Goal: Task Accomplishment & Management: Manage account settings

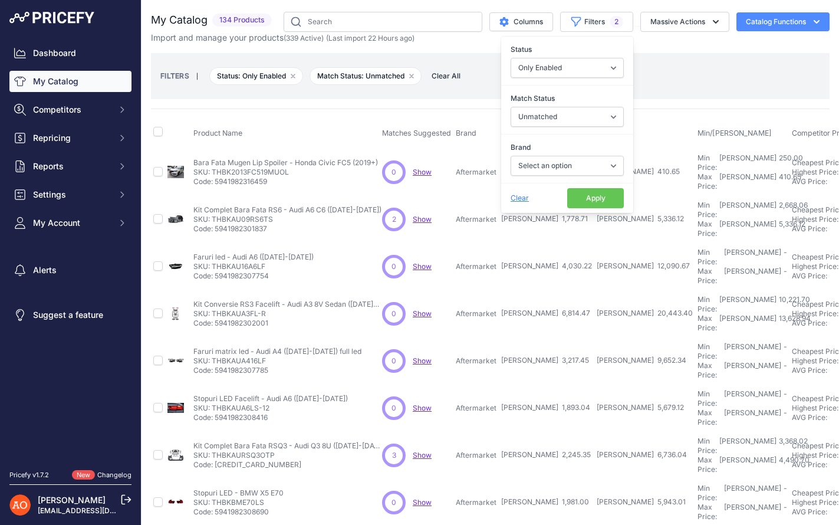
select select "1"
select select "0"
click at [740, 98] on div "FILTERS | Status: Only Enabled Remove filter option Match Status: Unmatched Rem…" at bounding box center [490, 76] width 678 height 46
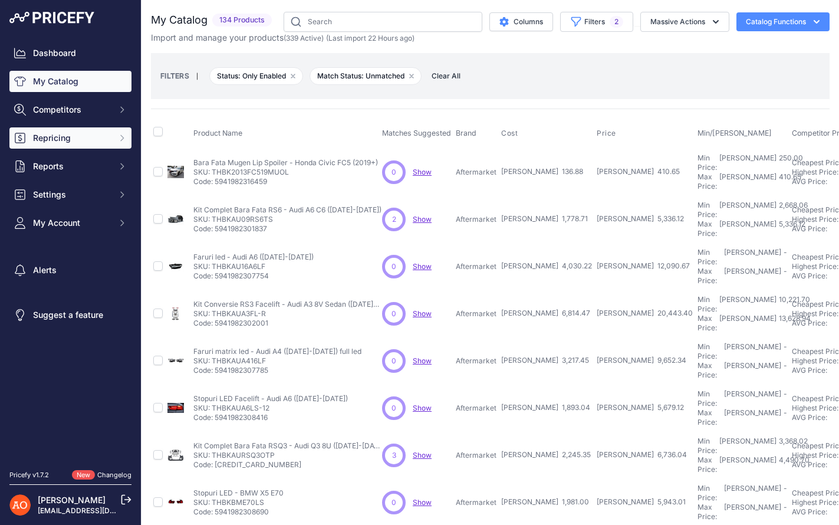
click at [98, 139] on span "Repricing" at bounding box center [71, 138] width 77 height 12
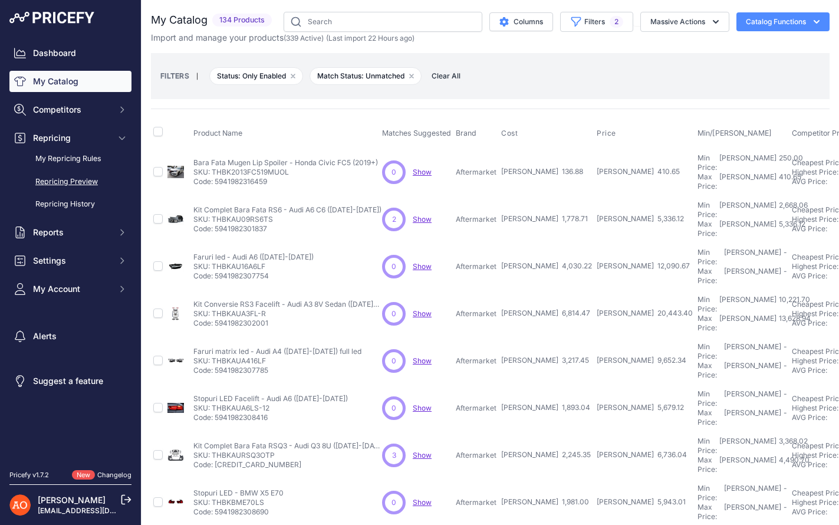
click at [87, 181] on link "Repricing Preview" at bounding box center [70, 182] width 122 height 21
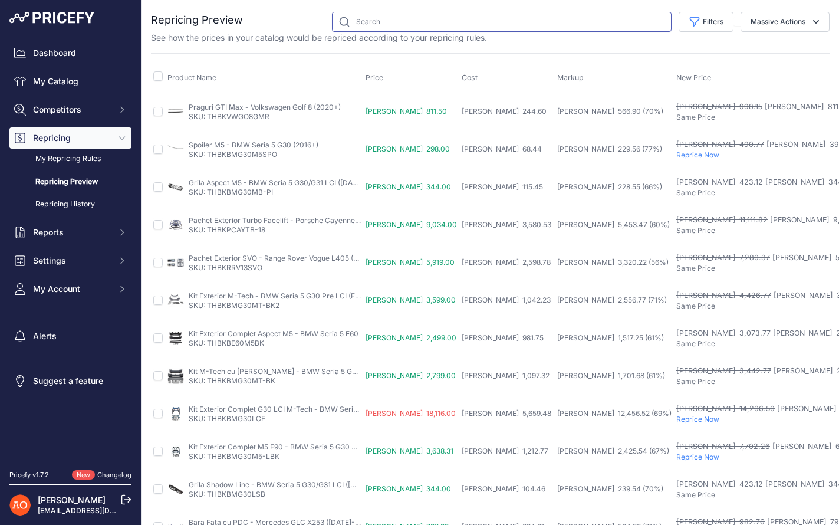
click at [419, 21] on input "text" at bounding box center [502, 22] width 340 height 20
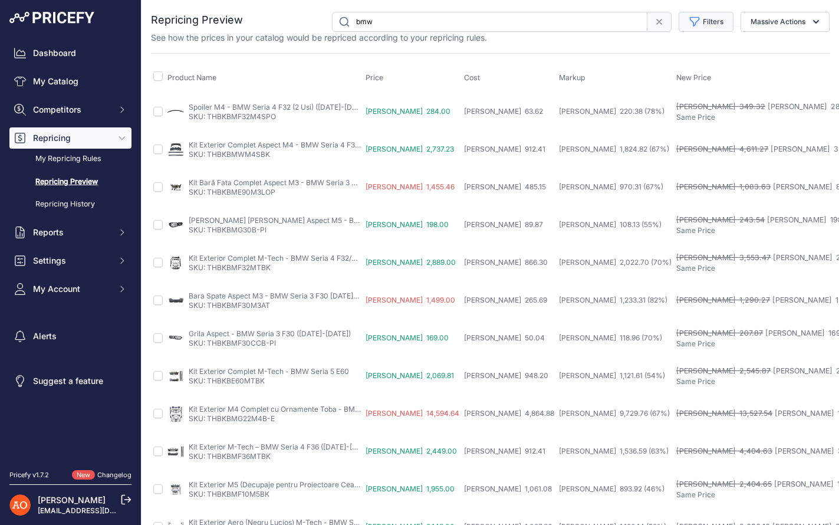
click at [715, 13] on button "Filters" at bounding box center [705, 22] width 55 height 20
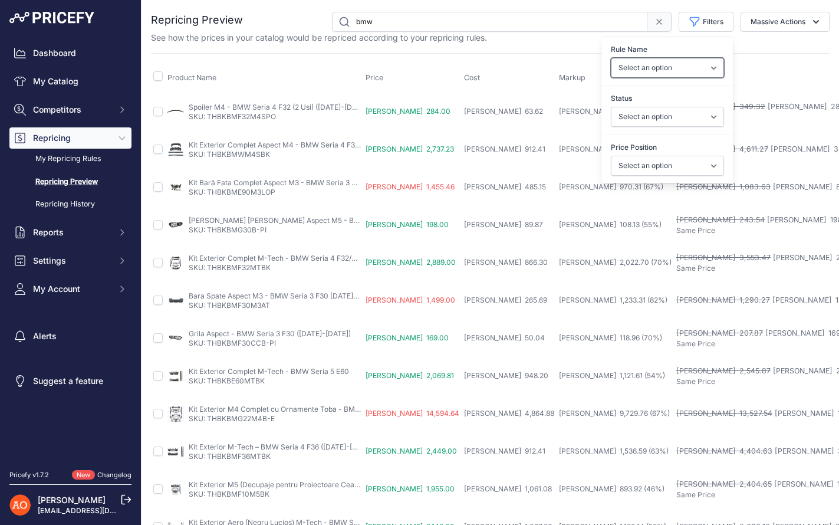
click at [695, 73] on select "Select an option Reprice 1 cent below my cheapest competito" at bounding box center [667, 68] width 113 height 20
click at [674, 64] on th "New Price" at bounding box center [793, 77] width 239 height 29
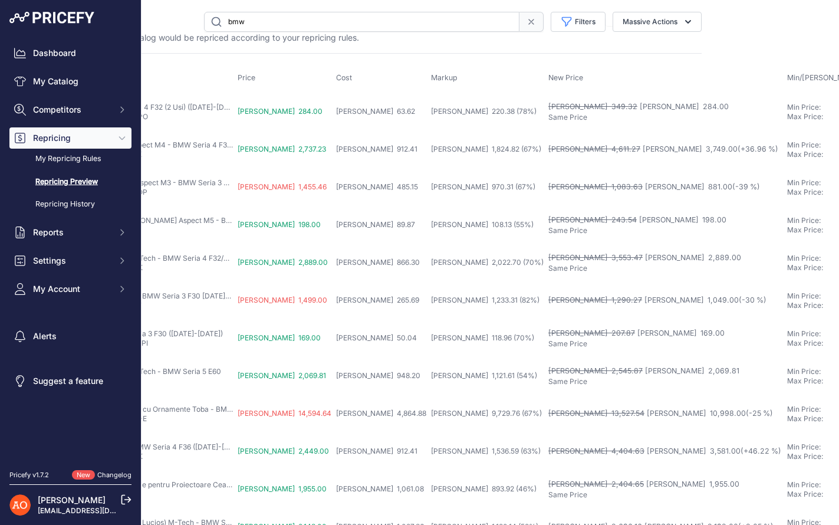
scroll to position [0, 263]
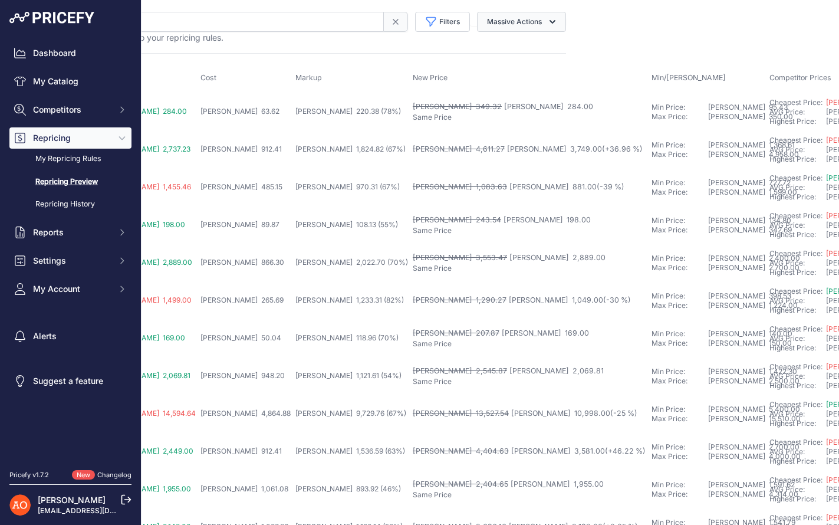
click at [544, 18] on button "Massive Actions" at bounding box center [521, 22] width 89 height 20
click at [546, 19] on icon "button" at bounding box center [552, 22] width 12 height 12
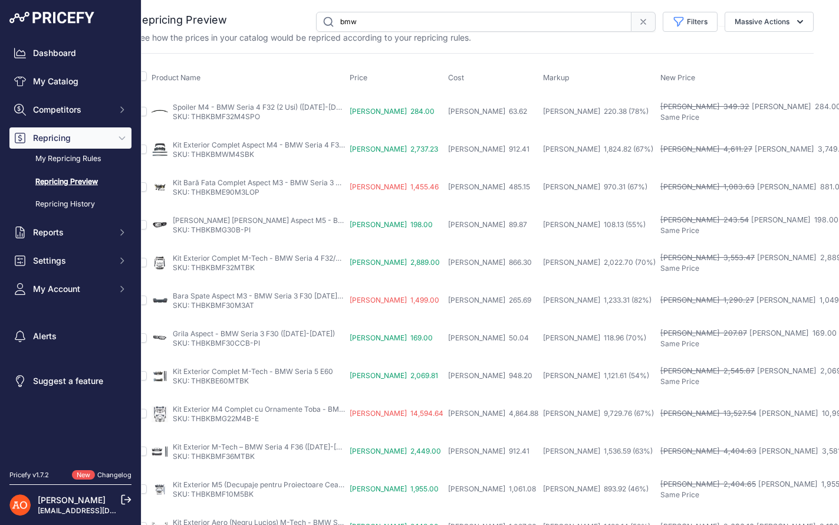
scroll to position [0, 0]
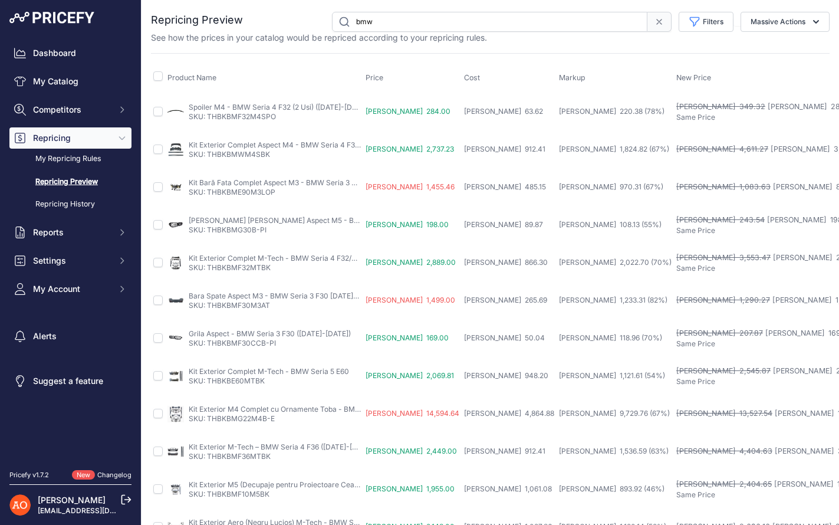
drag, startPoint x: 400, startPoint y: 19, endPoint x: 307, endPoint y: 11, distance: 92.9
click at [307, 12] on div "bmw Filters Rule Name Select an option Reprice 1 cent below my cheapest competi…" at bounding box center [536, 22] width 587 height 20
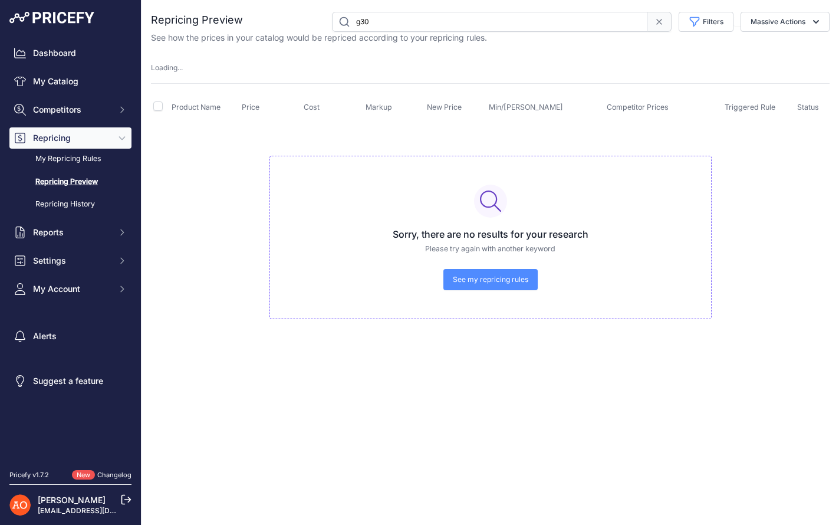
click at [409, 28] on input "g30" at bounding box center [489, 22] width 315 height 20
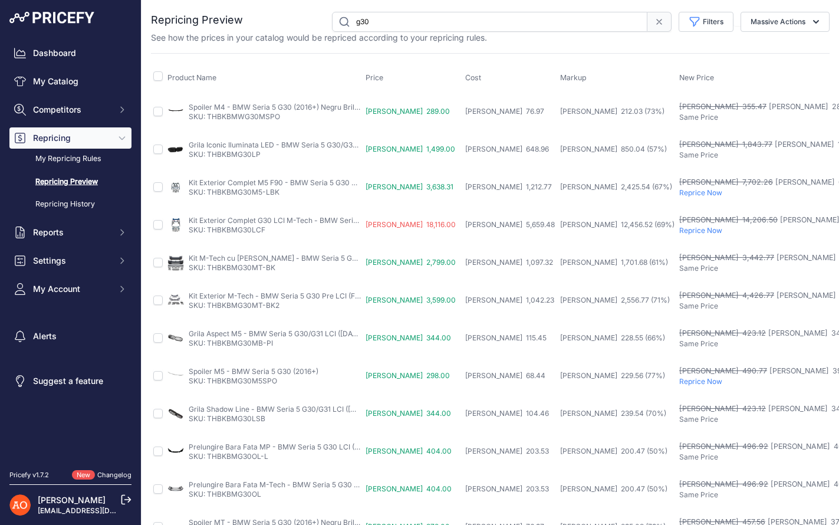
drag, startPoint x: 383, startPoint y: 24, endPoint x: 336, endPoint y: 11, distance: 49.1
click at [336, 12] on input "g30" at bounding box center [489, 22] width 315 height 20
paste input "THBKBMG30LCF-M"
type input "THBKBMG30LCF-M"
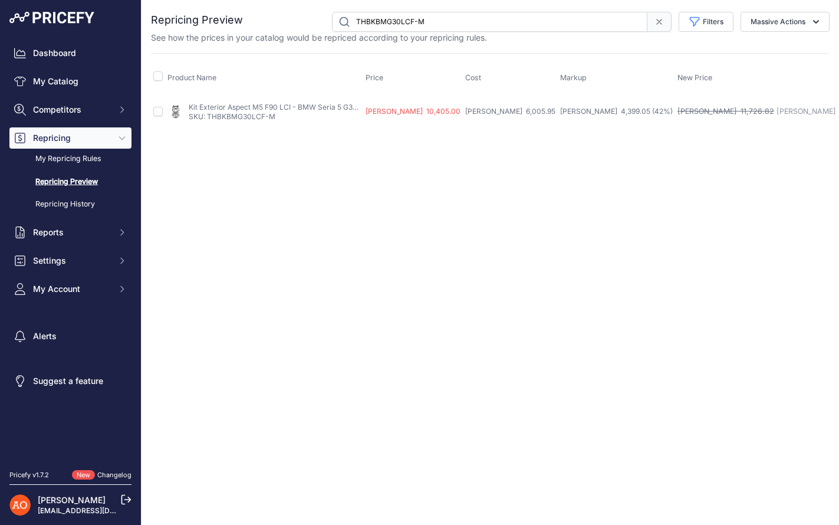
click at [238, 105] on link "Kit Exterior Aspect M5 F90 LCI - BMW Seria 5 G30 ([DATE]-[DATE])" at bounding box center [301, 107] width 225 height 9
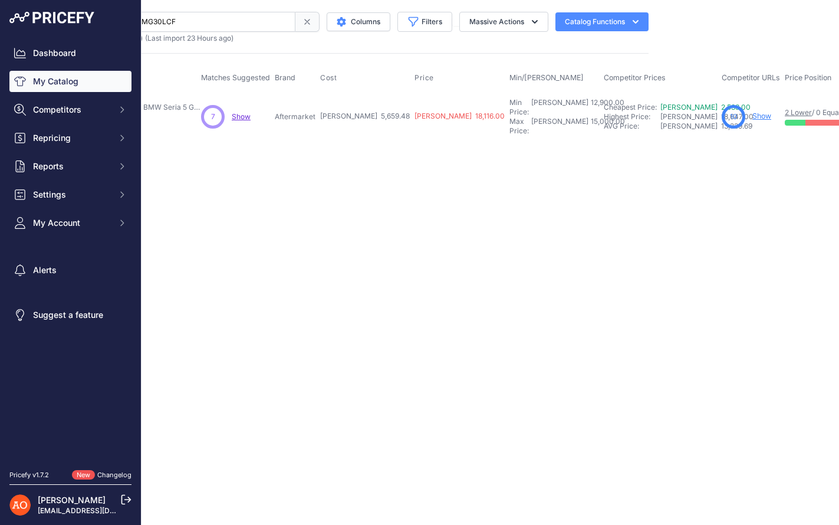
scroll to position [0, 188]
click at [745, 111] on link "Show" at bounding box center [754, 115] width 19 height 9
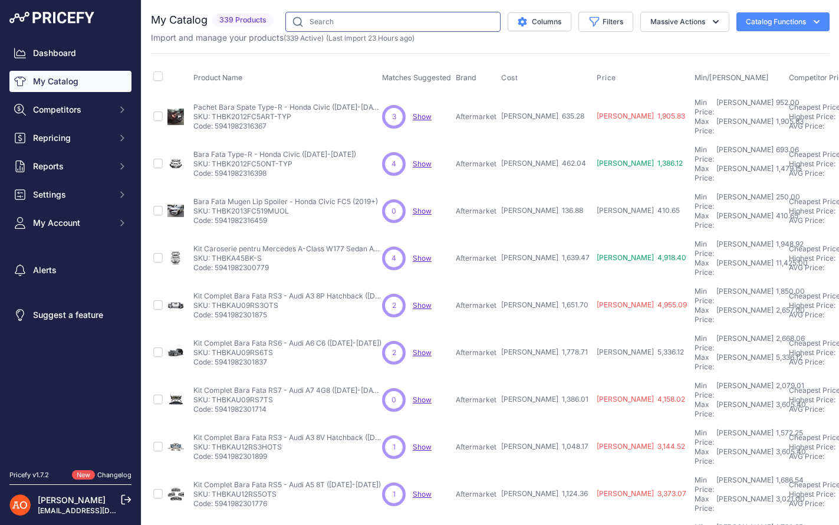
click at [389, 27] on input "text" at bounding box center [392, 22] width 215 height 20
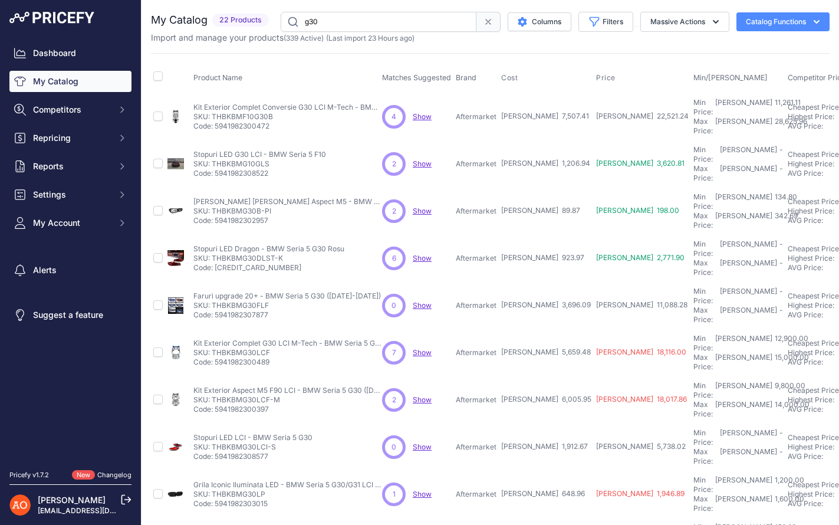
scroll to position [0, 4]
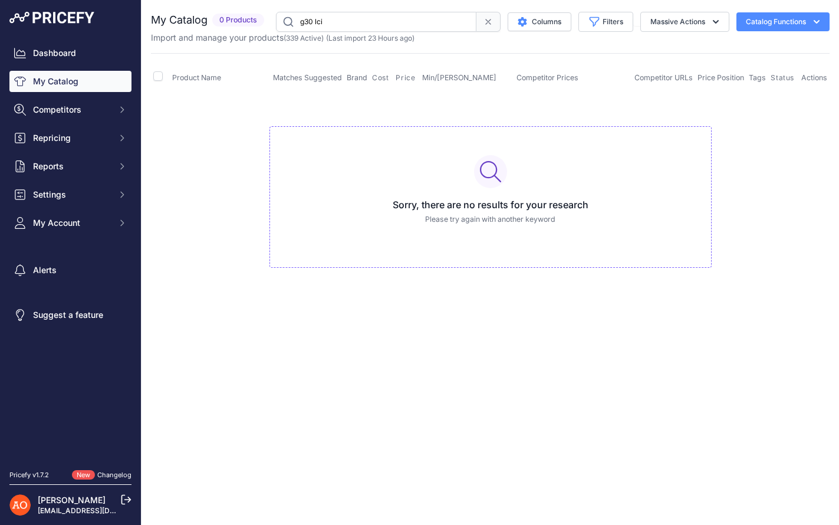
type input "g30 lci"
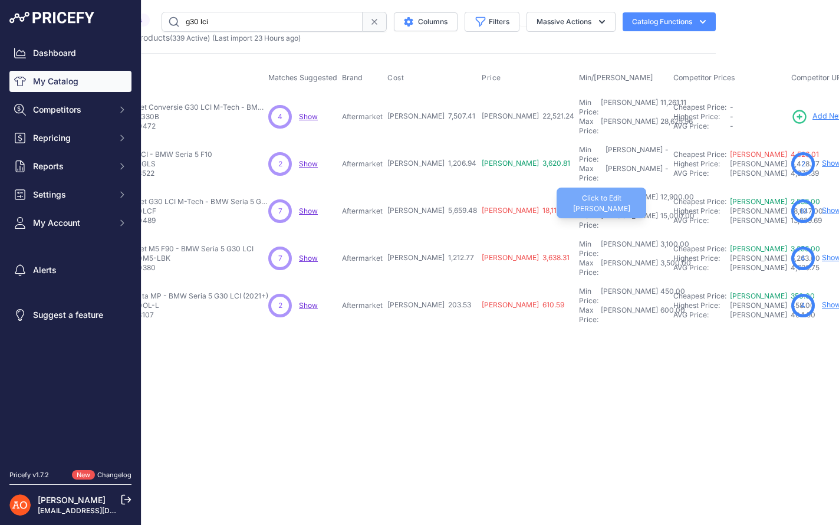
scroll to position [0, 132]
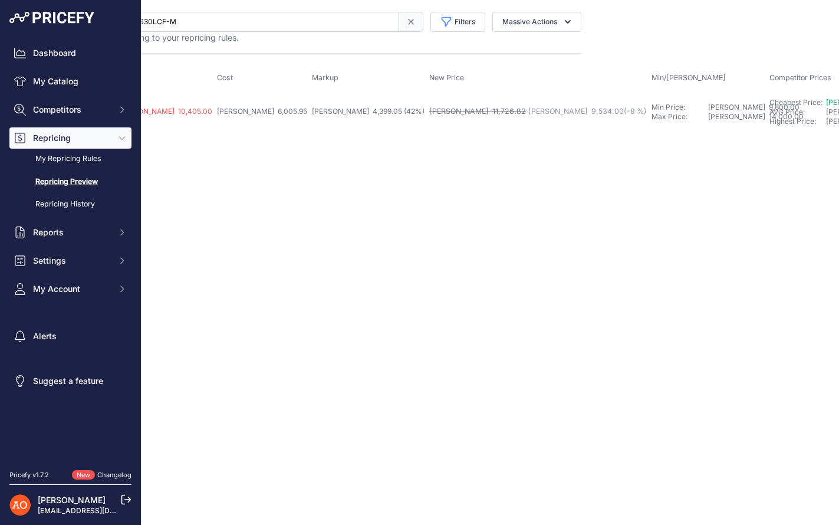
scroll to position [0, 250]
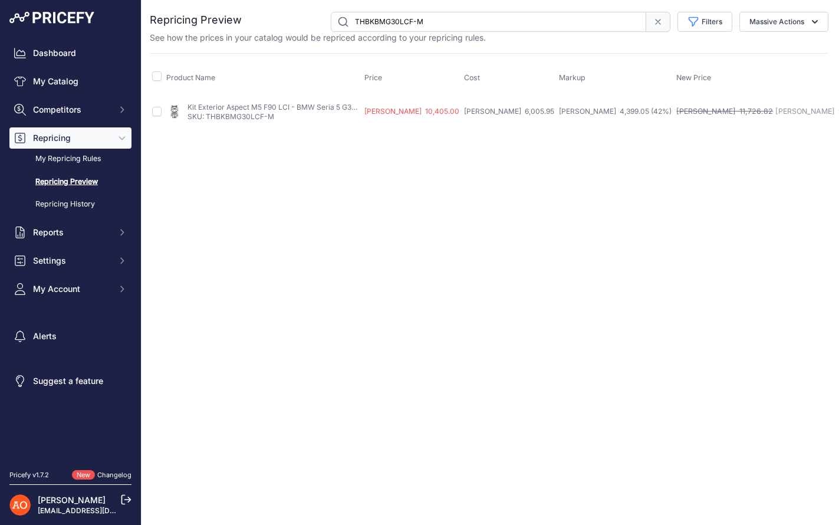
scroll to position [0, 0]
click at [71, 207] on link "Repricing History" at bounding box center [70, 204] width 122 height 21
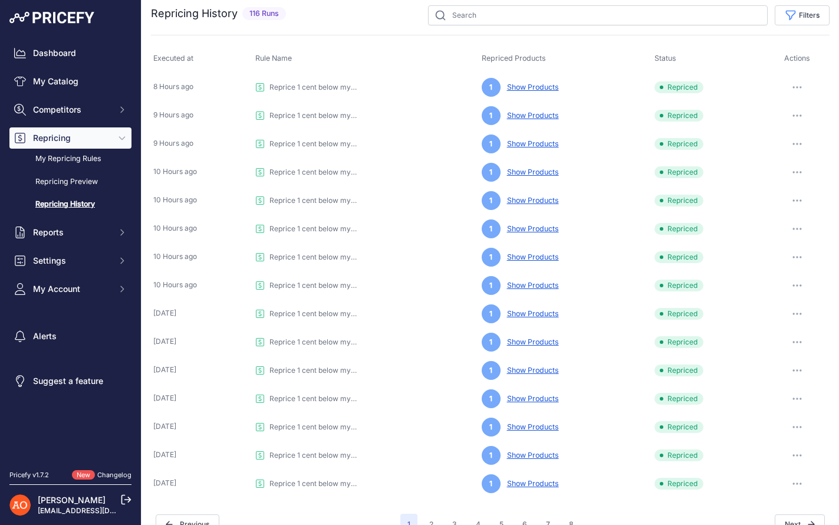
scroll to position [28, 0]
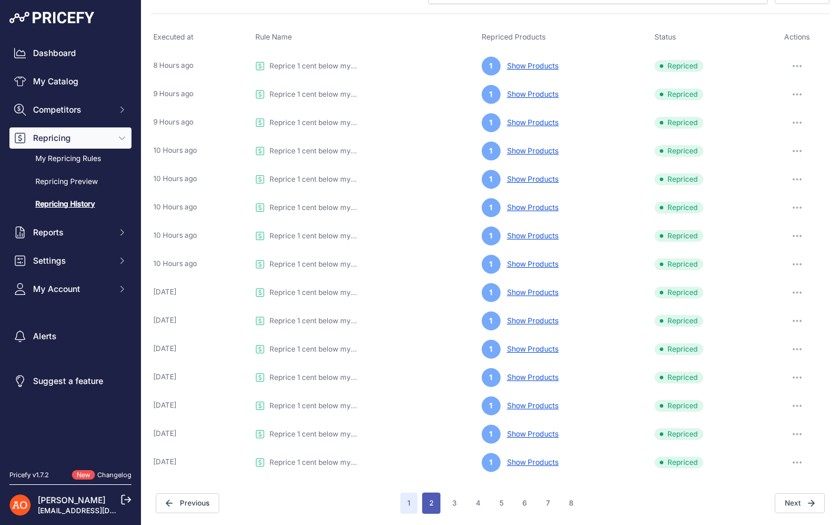
click at [423, 503] on button "2" at bounding box center [431, 502] width 18 height 21
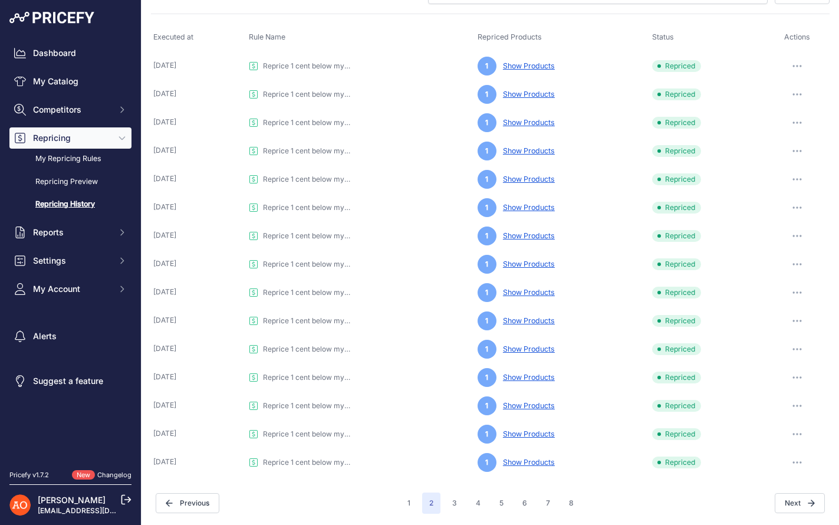
click at [542, 66] on link "Show Products" at bounding box center [526, 65] width 57 height 9
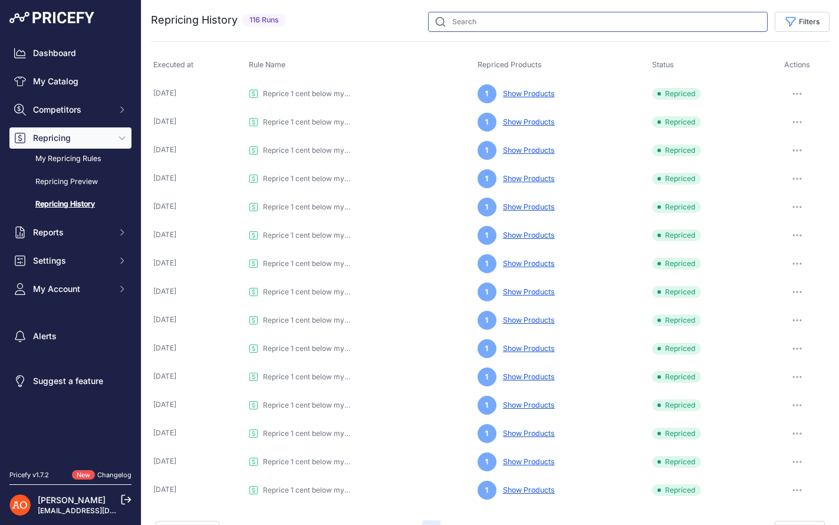
click at [485, 23] on input "text" at bounding box center [598, 22] width 340 height 20
paste input "THBKBMG30LCF-M"
type input "THBKBMG30LCF-M"
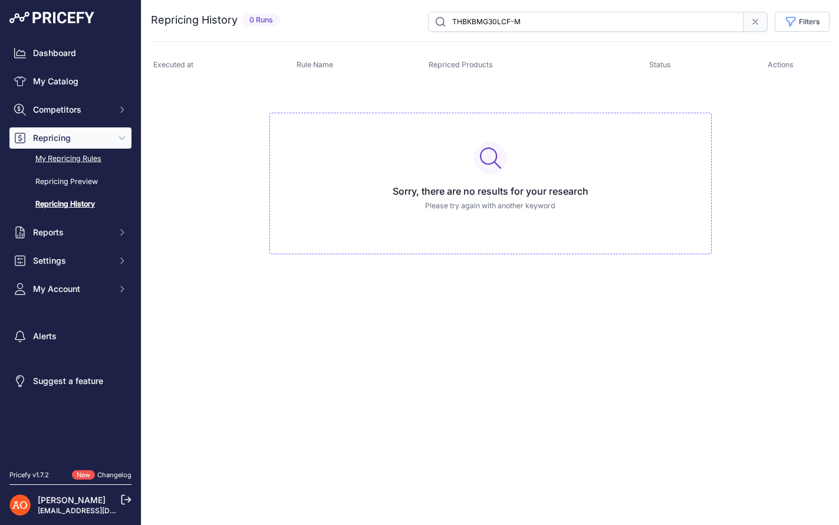
click at [83, 161] on link "My Repricing Rules" at bounding box center [70, 159] width 122 height 21
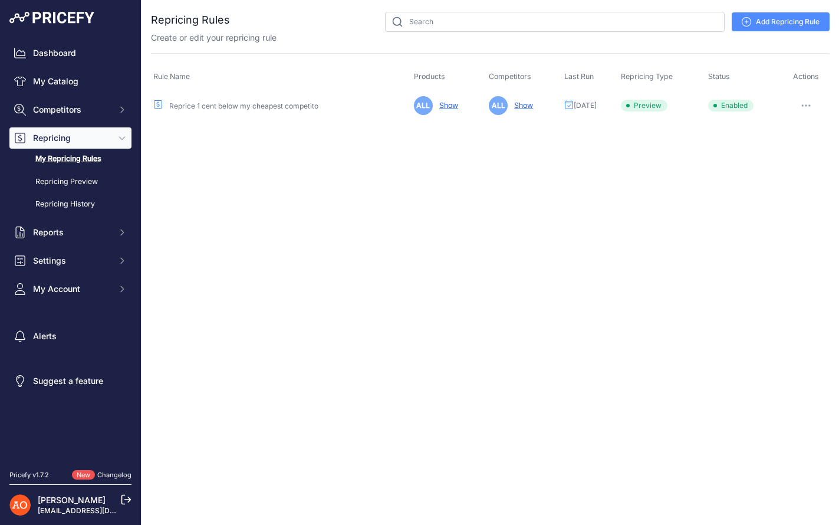
click at [812, 110] on button "button" at bounding box center [806, 105] width 24 height 17
click at [791, 134] on link "Edit" at bounding box center [789, 130] width 75 height 19
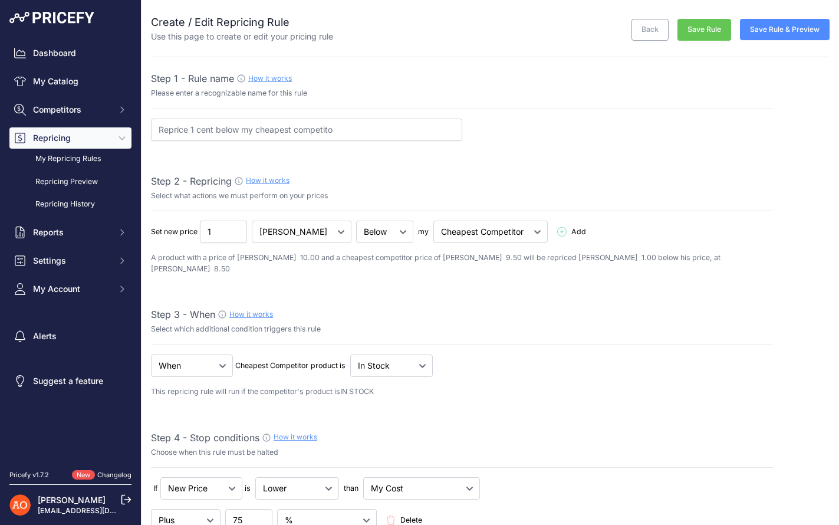
select select "7"
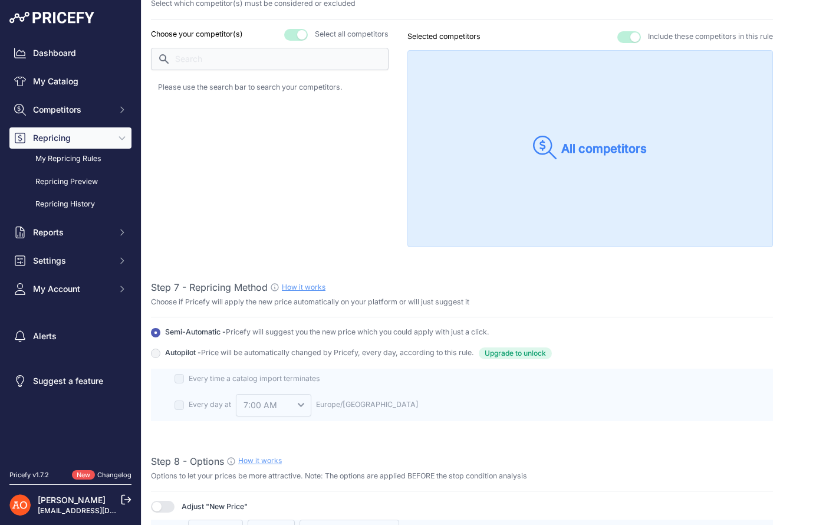
scroll to position [1100, 0]
click at [516, 346] on span "Upgrade to unlock" at bounding box center [515, 352] width 73 height 12
click at [160, 336] on input "Autopilot - Price will be automatically changed by Pricefy, every day, accordin…" at bounding box center [155, 331] width 9 height 9
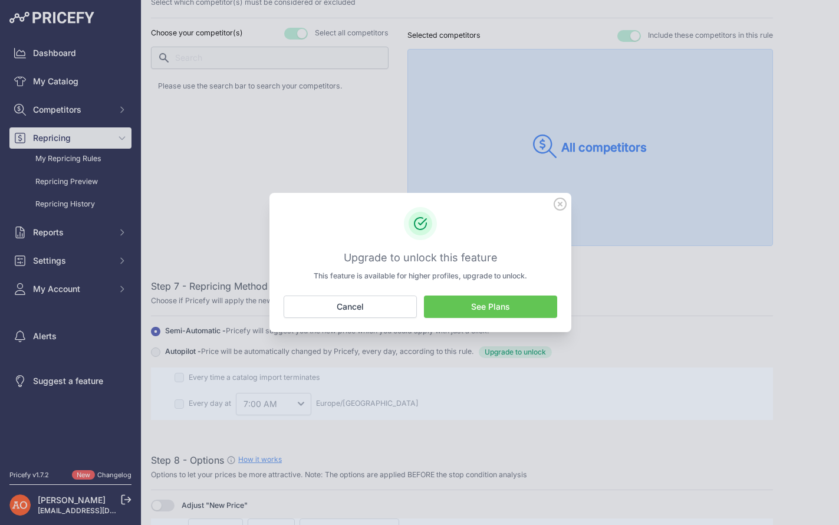
click at [496, 307] on link "See Plans" at bounding box center [490, 306] width 133 height 22
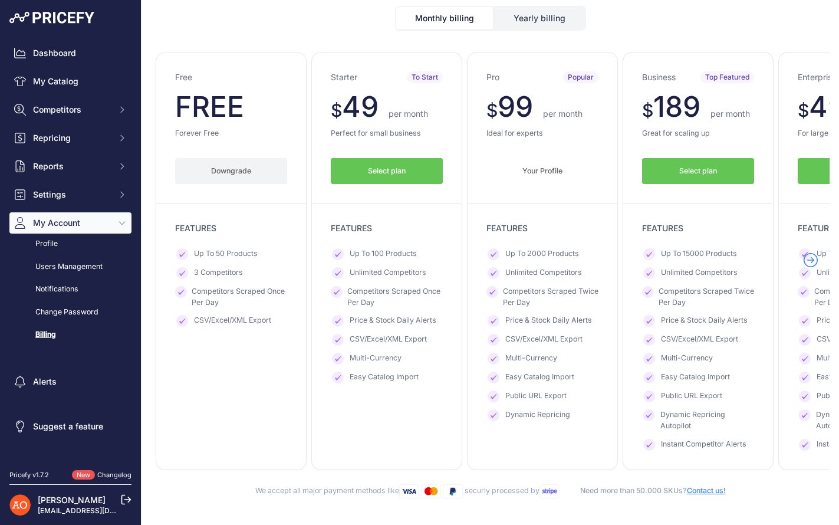
click at [539, 19] on button "Yearly billing" at bounding box center [539, 18] width 91 height 22
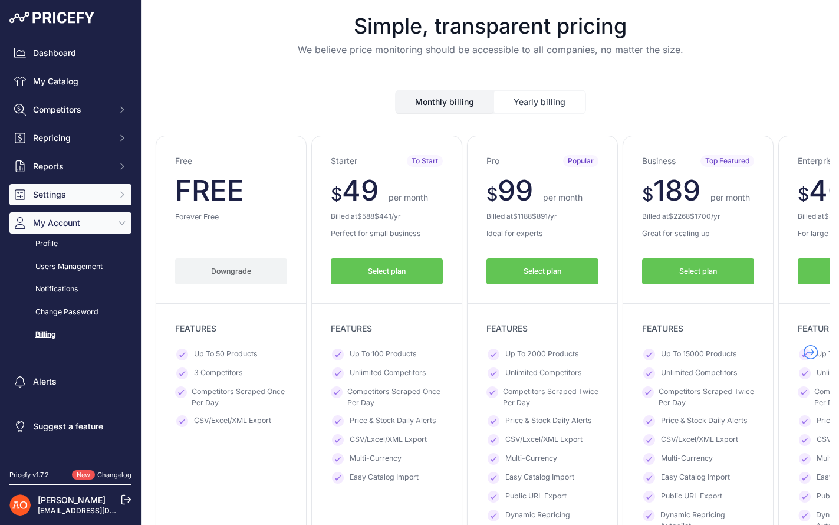
click at [64, 196] on span "Settings" at bounding box center [71, 195] width 77 height 12
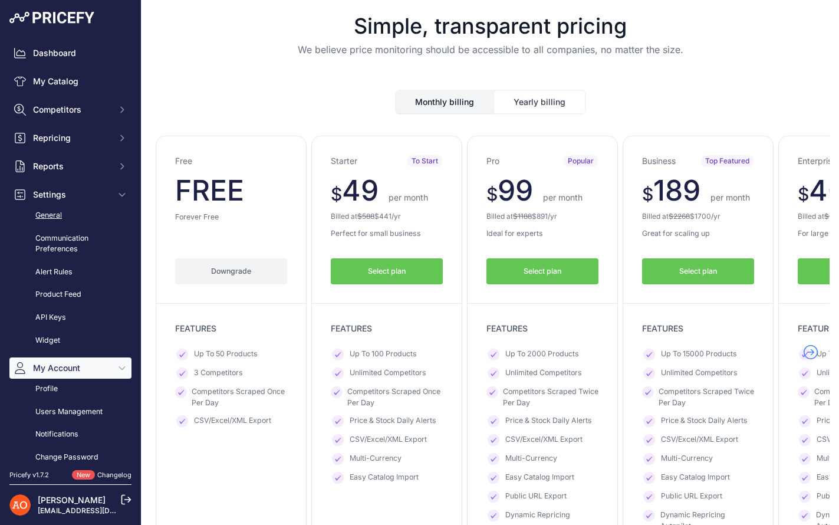
click at [67, 217] on link "General" at bounding box center [70, 215] width 122 height 21
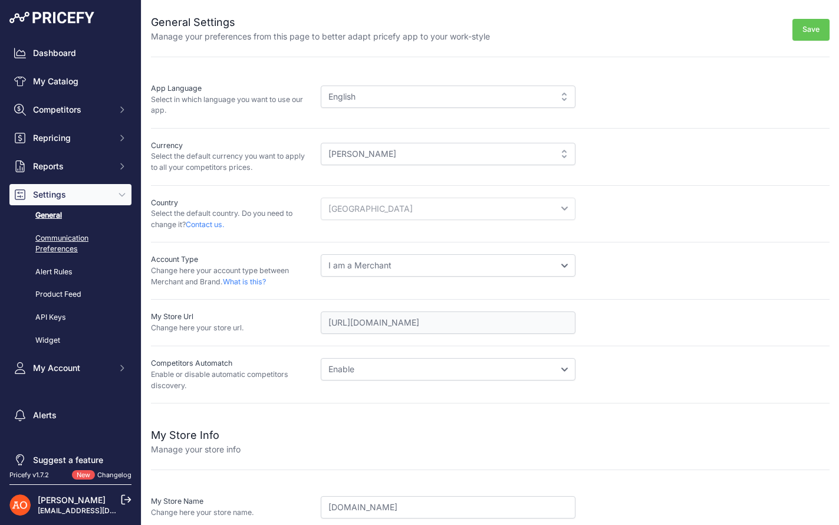
click at [80, 243] on link "Communication Preferences" at bounding box center [70, 243] width 122 height 31
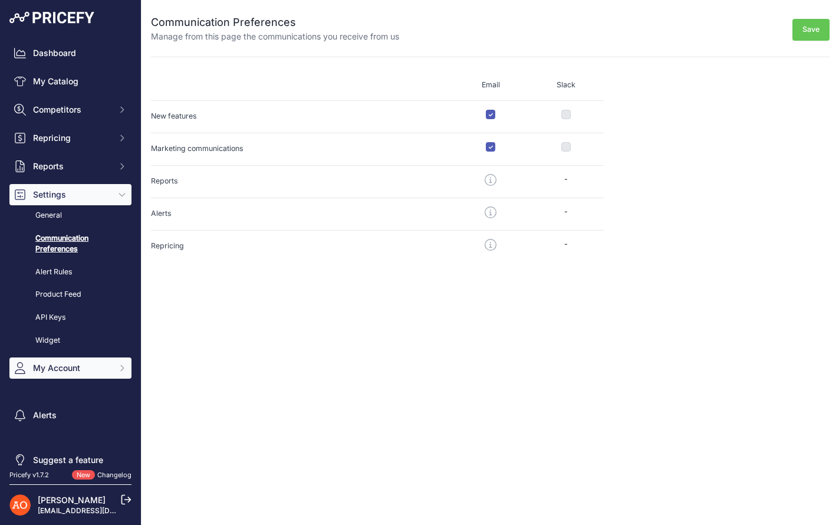
click at [80, 363] on span "My Account" at bounding box center [71, 368] width 77 height 12
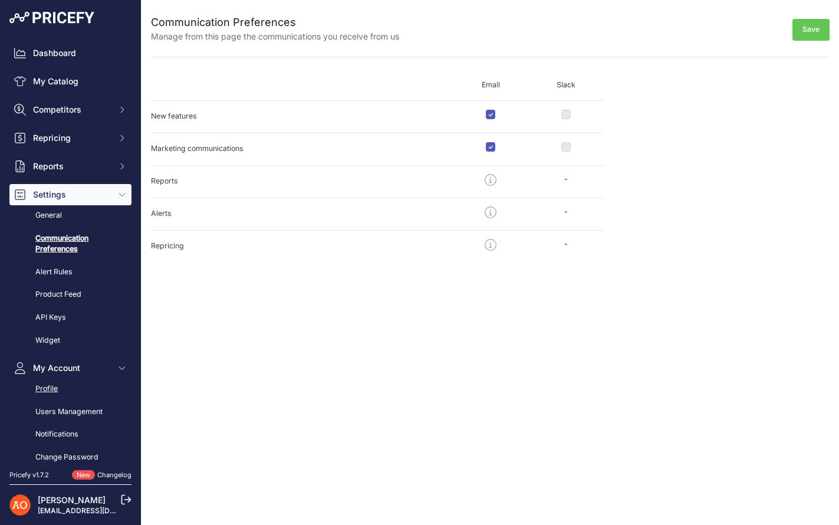
click at [62, 389] on link "Profile" at bounding box center [70, 388] width 122 height 21
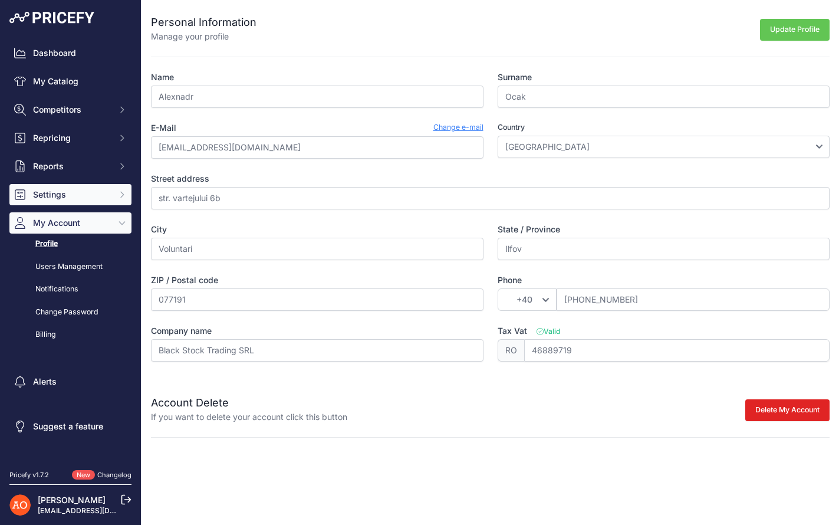
click at [88, 189] on span "Settings" at bounding box center [71, 195] width 77 height 12
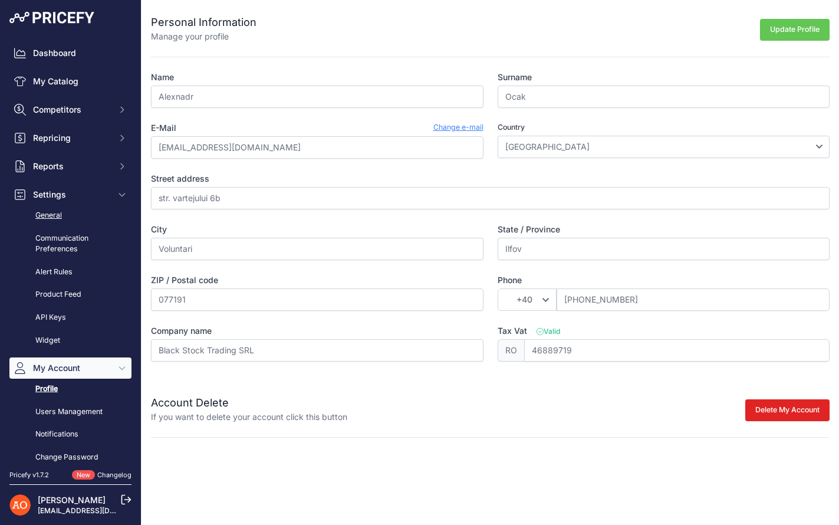
click at [74, 214] on link "General" at bounding box center [70, 215] width 122 height 21
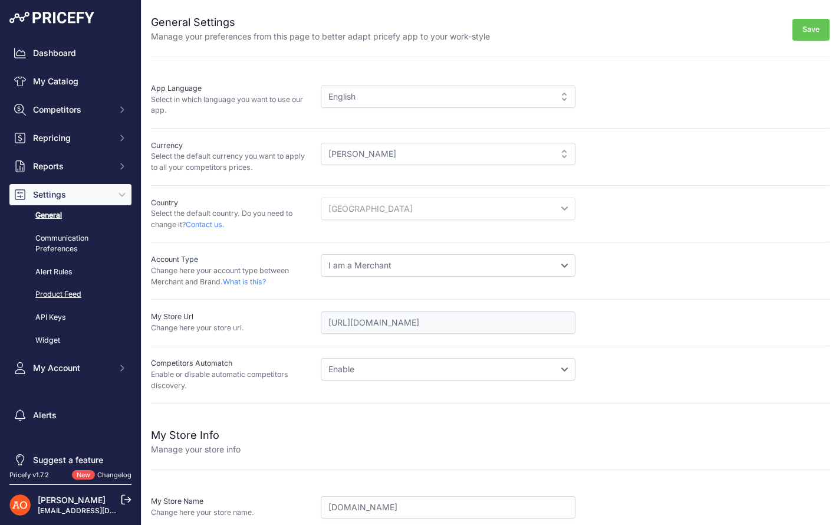
click at [62, 294] on link "Product Feed" at bounding box center [70, 294] width 122 height 21
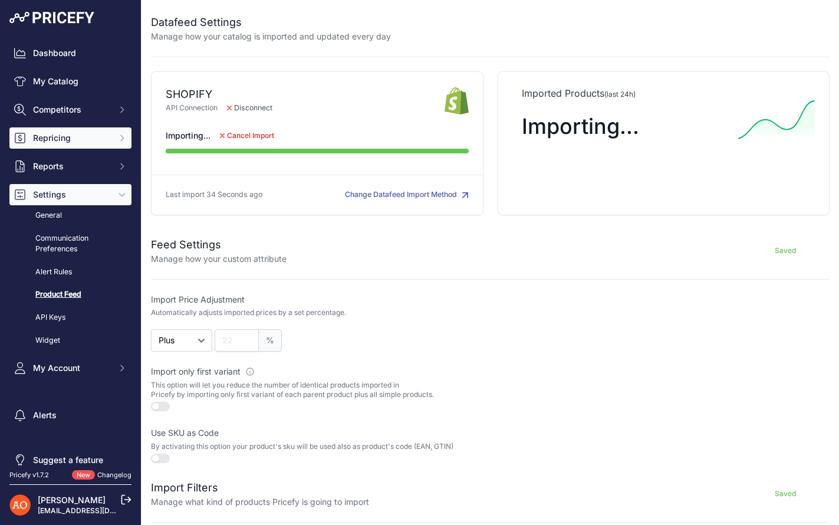
click at [62, 143] on span "Repricing" at bounding box center [71, 138] width 77 height 12
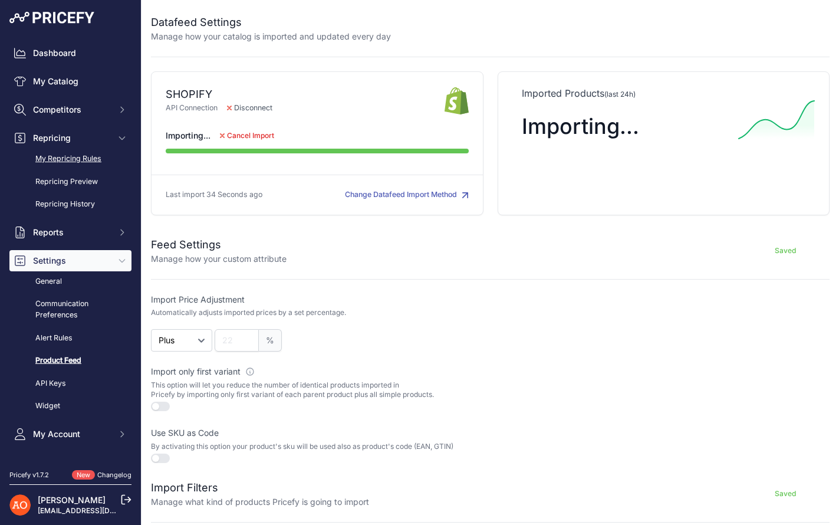
click at [83, 162] on link "My Repricing Rules" at bounding box center [70, 159] width 122 height 21
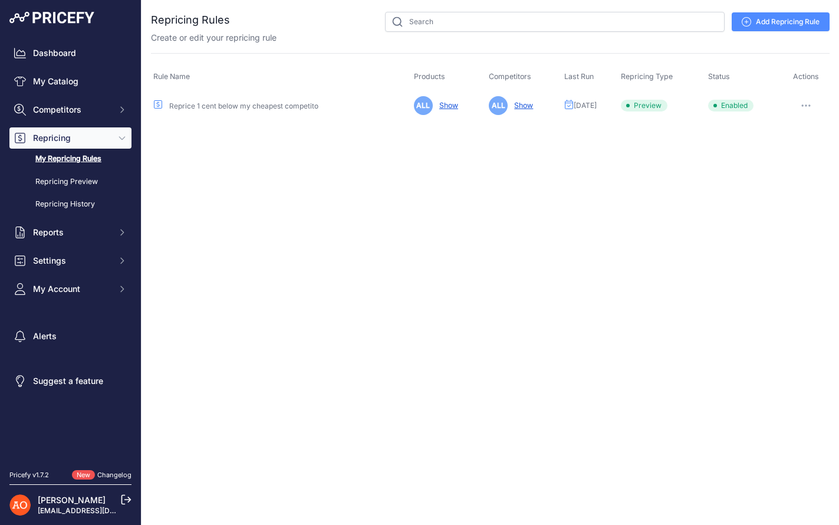
click at [802, 104] on icon "button" at bounding box center [805, 105] width 9 height 2
click at [792, 148] on button "Run Preview" at bounding box center [789, 149] width 75 height 19
click at [73, 177] on link "Repricing Preview" at bounding box center [70, 182] width 122 height 21
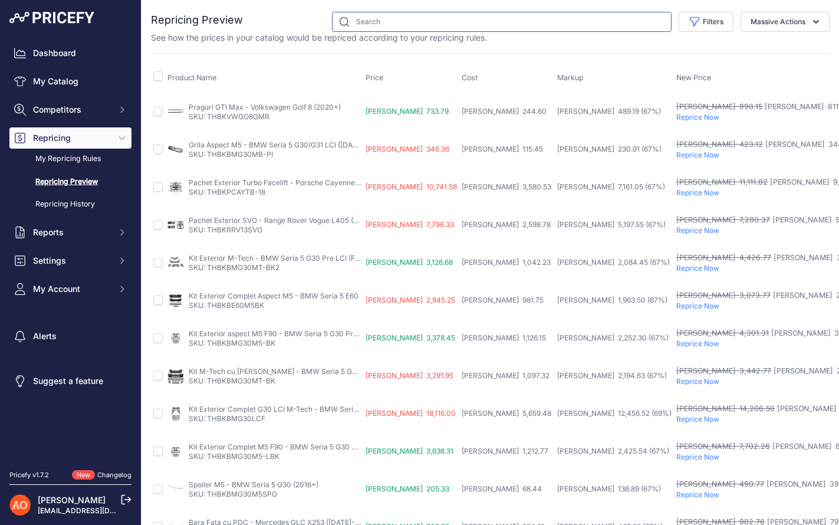
click at [430, 28] on input "text" at bounding box center [502, 22] width 340 height 20
paste input "THBKBMG30LCF-M"
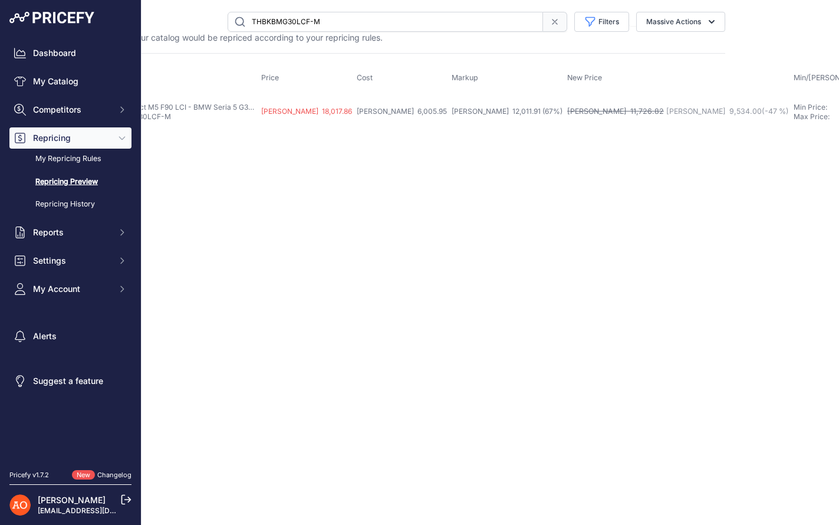
scroll to position [0, 120]
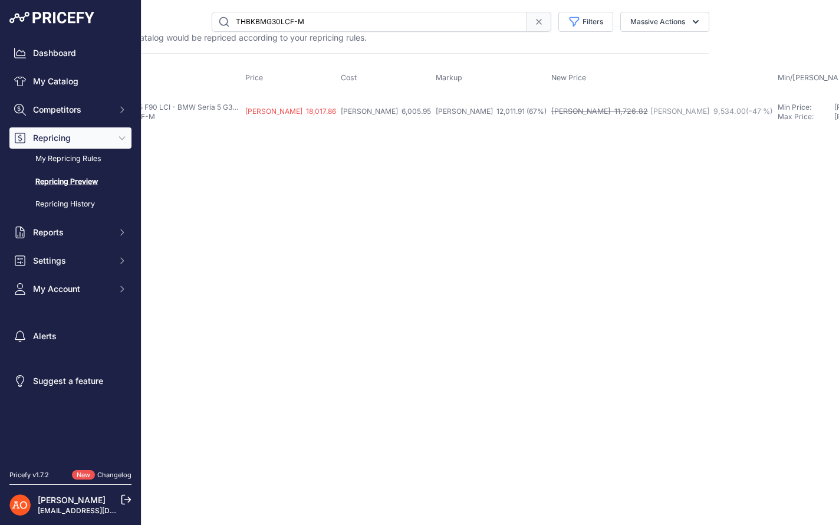
click at [642, 131] on div "You are not connected to the internet. Repricing Preview" at bounding box center [370, 71] width 678 height 143
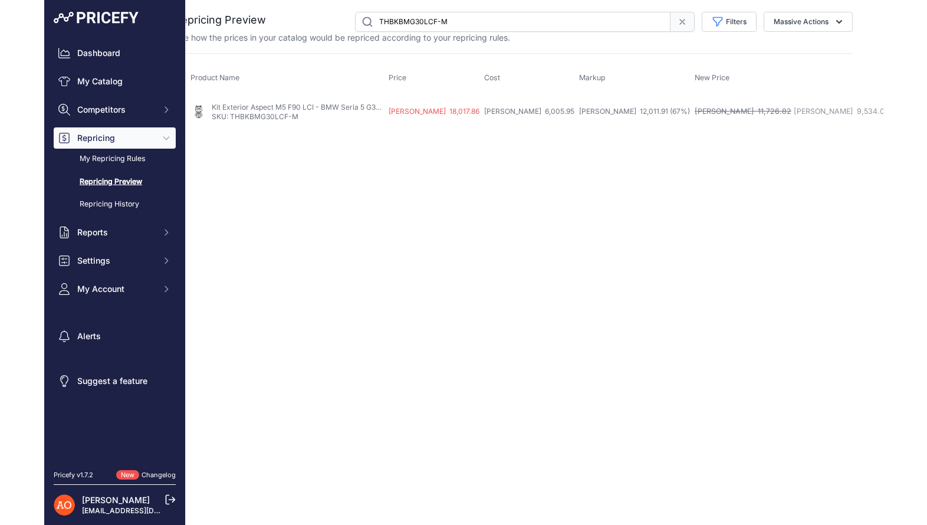
scroll to position [0, 0]
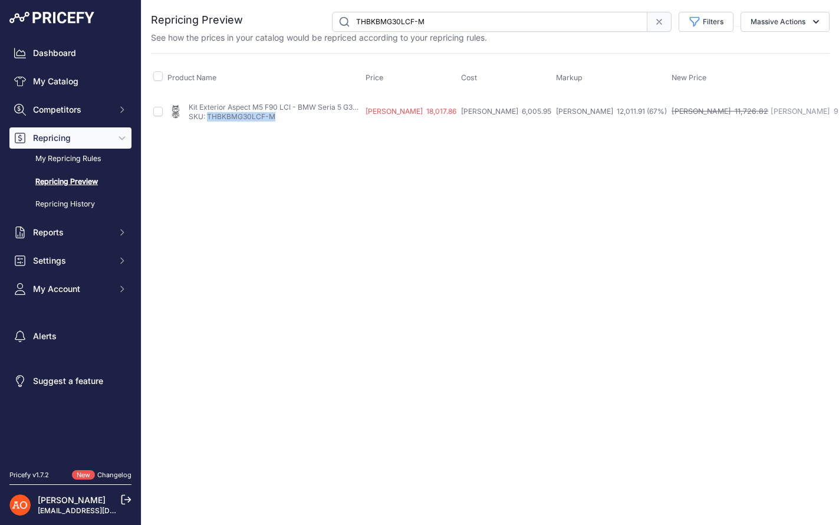
drag, startPoint x: 281, startPoint y: 117, endPoint x: 207, endPoint y: 117, distance: 73.1
click at [207, 117] on p "SKU: THBKBMG30LCF-M" at bounding box center [275, 116] width 172 height 9
copy link "THBKBMG30LCF-M"
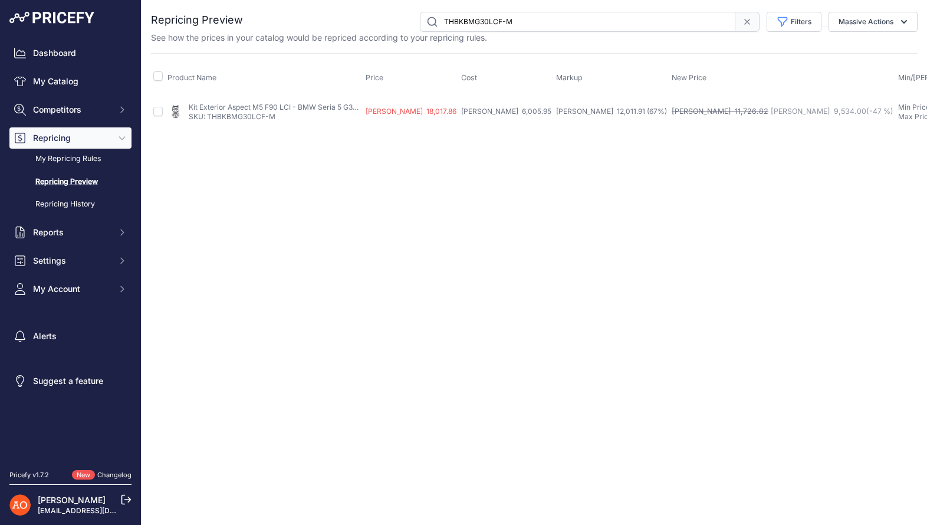
drag, startPoint x: 546, startPoint y: 27, endPoint x: 417, endPoint y: 20, distance: 128.7
click at [417, 21] on div "THBKBMG30LCF-M Filters Rule Name Select an option Reprice 1 cent below my cheap…" at bounding box center [580, 22] width 674 height 20
paste input "CBBMG30M5FL"
type input "THBKBMG30LCF-M"
click at [75, 181] on link "Repricing Preview" at bounding box center [70, 182] width 122 height 21
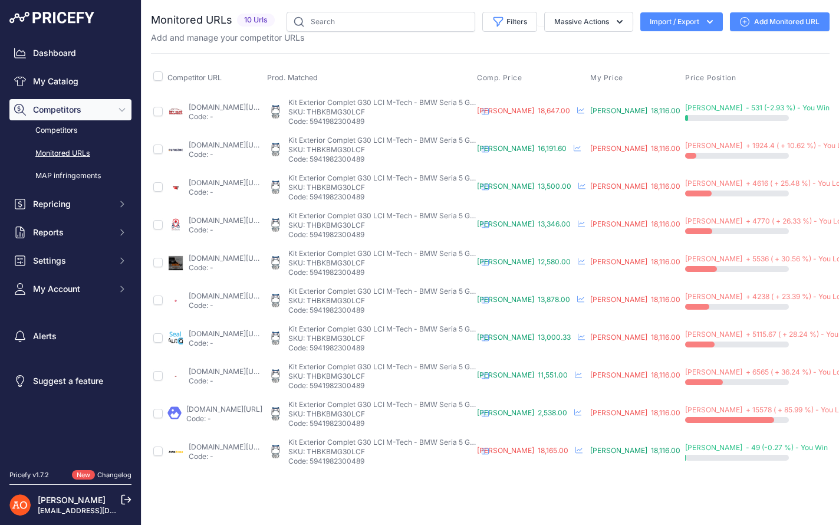
click at [262, 411] on link "angeleye.ro/pachet-exterior-compatibil-cu-bmw-seria-5-g30-2017-2019-m-tech-desi…" at bounding box center [224, 408] width 76 height 9
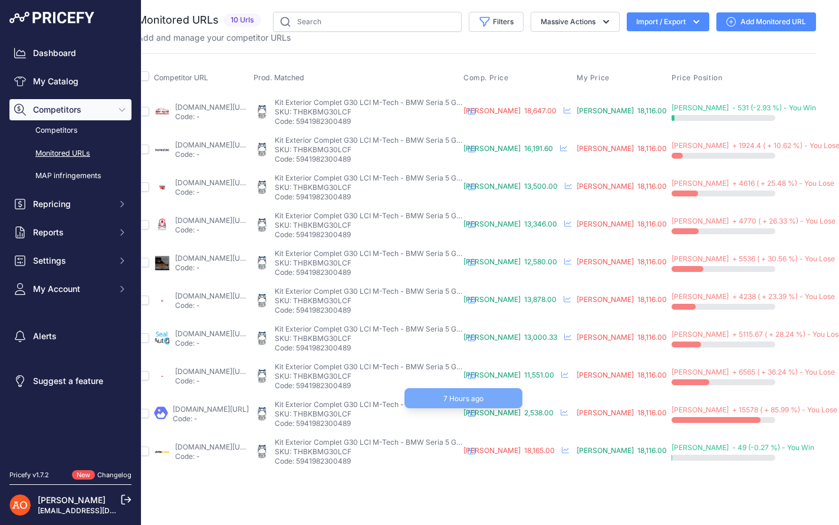
scroll to position [0, 1]
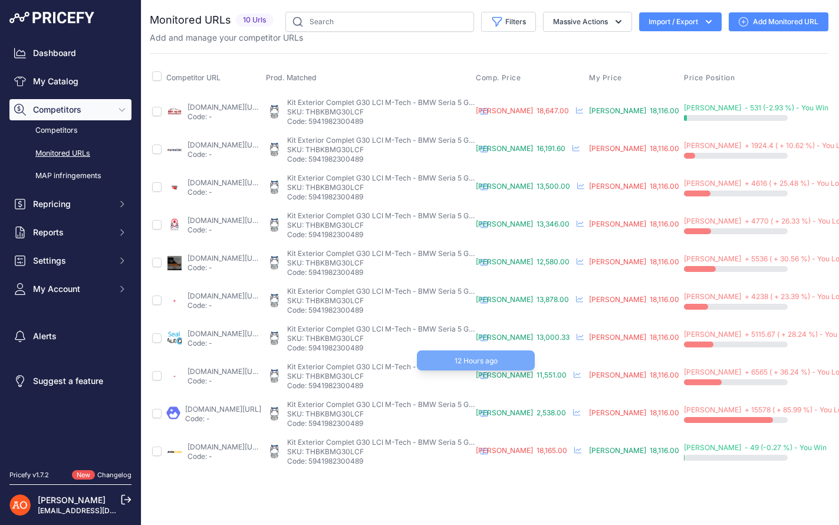
click at [550, 373] on span "RON 11,551.00" at bounding box center [521, 374] width 91 height 9
click at [255, 373] on link "dd-tuning.ro/bmw-5-g30-komplekt-obvisiv-restajling-m-tech.html?prirule_jdsnikfk…" at bounding box center [225, 371] width 76 height 9
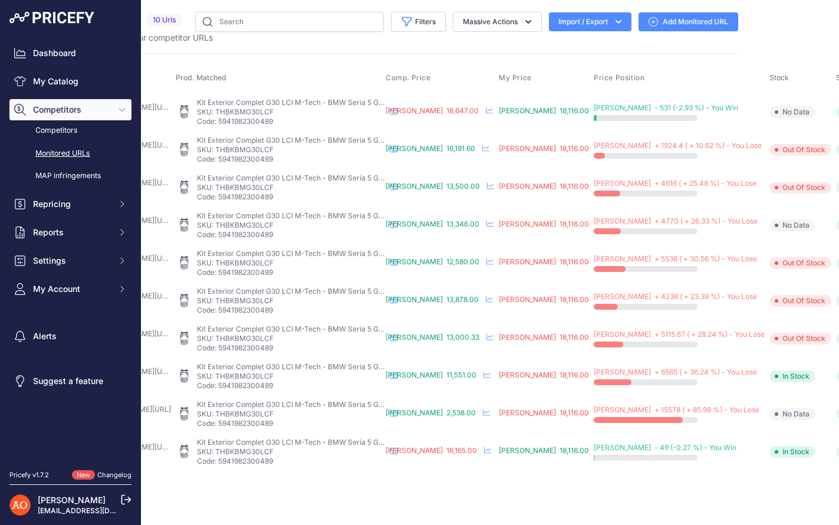
click at [792, 515] on button "Disable" at bounding box center [852, 514] width 120 height 19
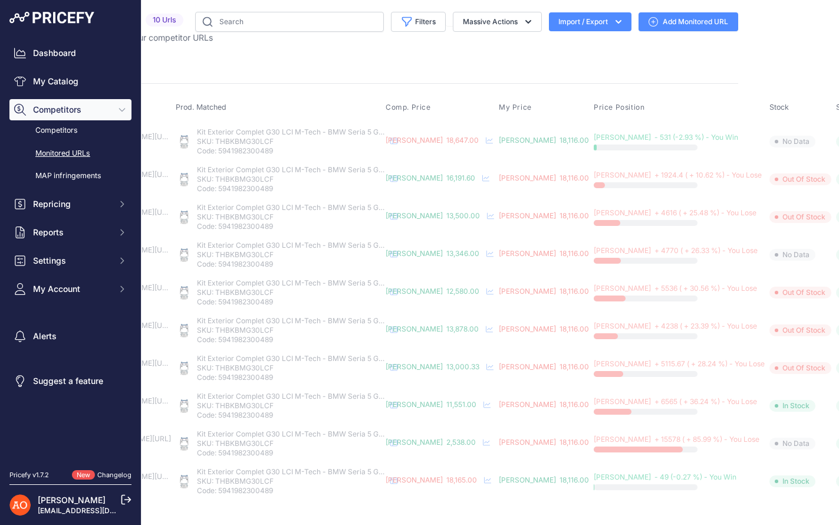
scroll to position [0, 0]
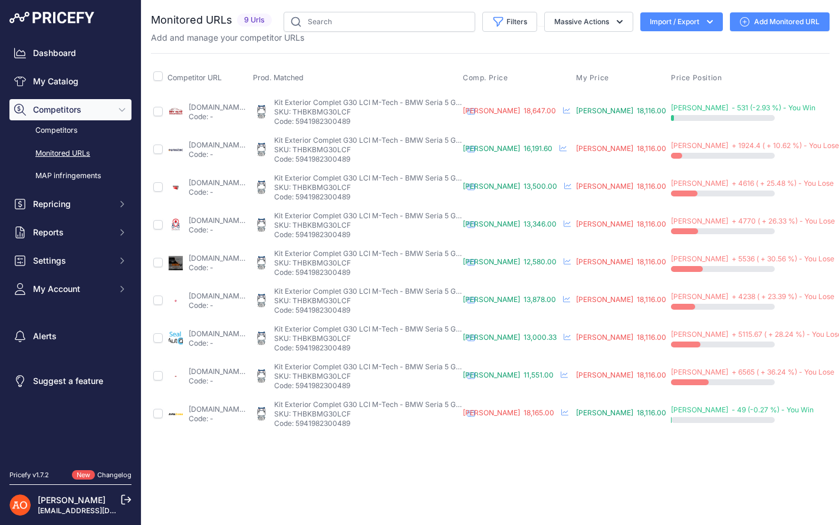
click at [239, 180] on link "angelsauto.ro/produs/pachet-exterior-bmw-seria-5-g30-17-19-m-tech-g30-lci-2020-…" at bounding box center [227, 182] width 76 height 9
click at [349, 17] on input "text" at bounding box center [380, 22] width 192 height 20
click at [83, 78] on link "My Catalog" at bounding box center [70, 81] width 122 height 21
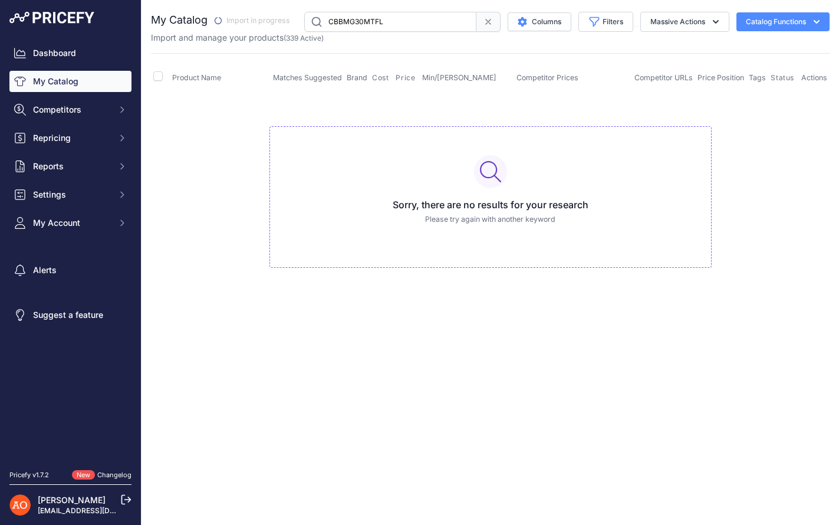
drag, startPoint x: 404, startPoint y: 25, endPoint x: 311, endPoint y: 25, distance: 93.1
click at [311, 25] on input "CBBMG30MTFL" at bounding box center [390, 22] width 172 height 20
paste input "THBKBMG30LCF-M"
type input "THBKBMG30LCF-M"
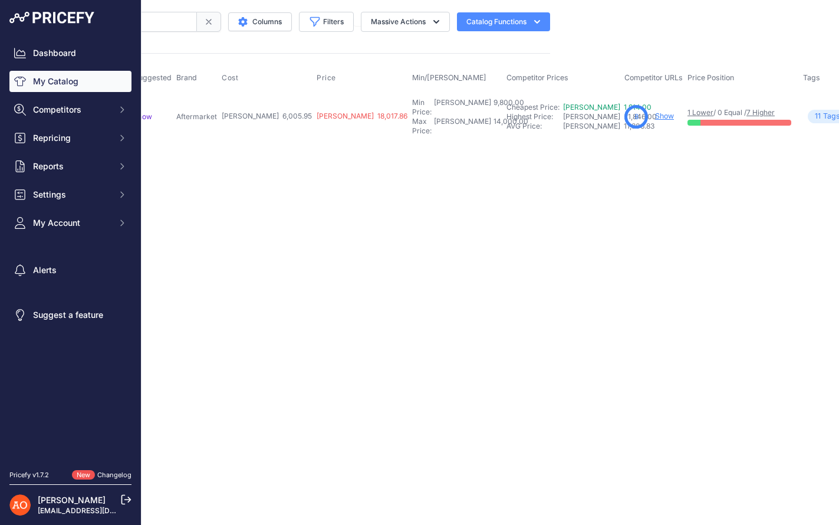
scroll to position [0, 285]
click at [649, 114] on link "Show" at bounding box center [658, 115] width 19 height 9
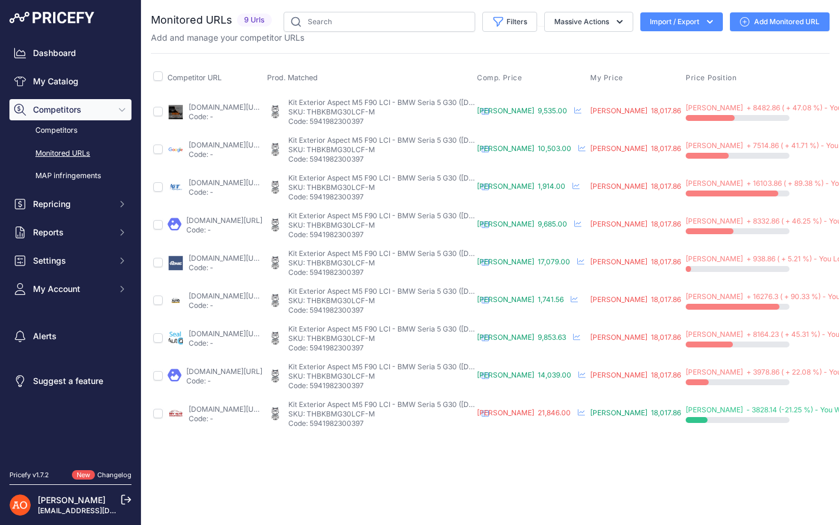
click at [561, 84] on th "Comp. Price" at bounding box center [531, 77] width 113 height 29
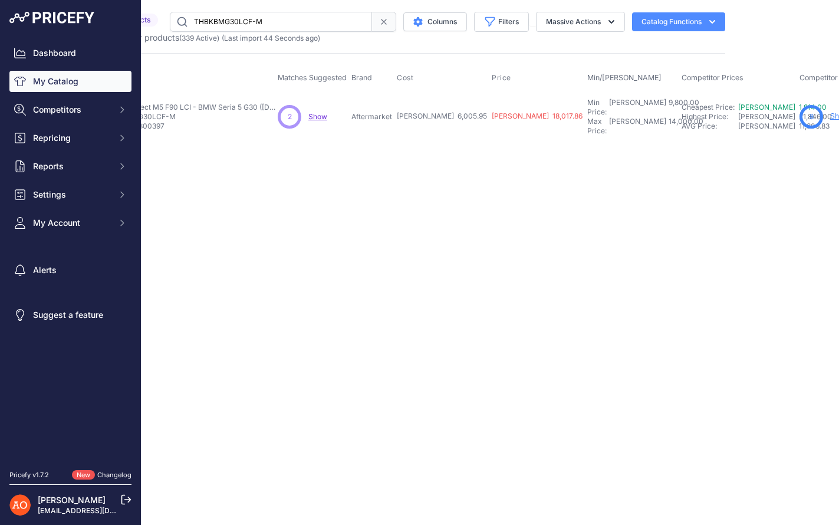
scroll to position [0, 118]
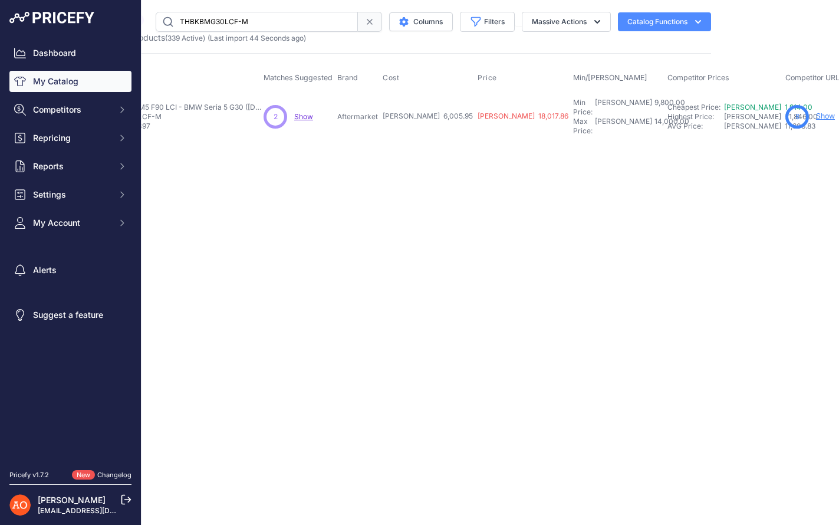
click at [299, 113] on span "Show" at bounding box center [303, 116] width 19 height 9
click at [816, 111] on link "Show" at bounding box center [825, 115] width 19 height 9
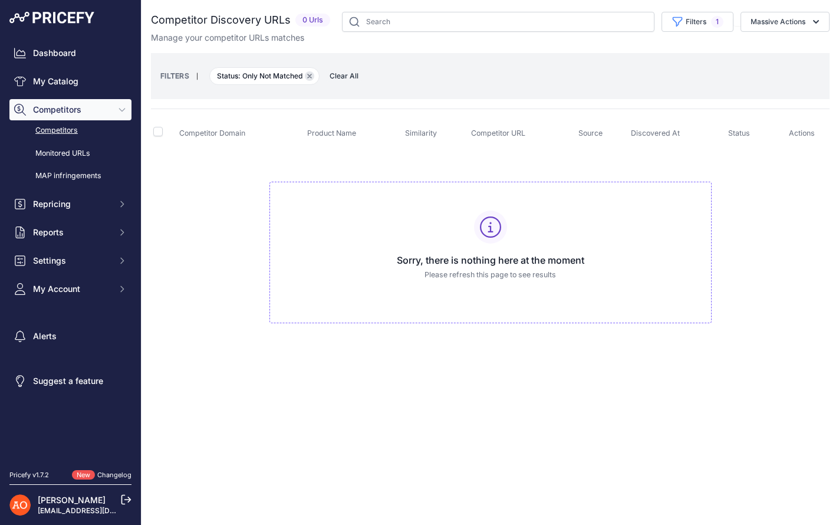
click at [310, 78] on button "Remove filter option" at bounding box center [309, 75] width 9 height 9
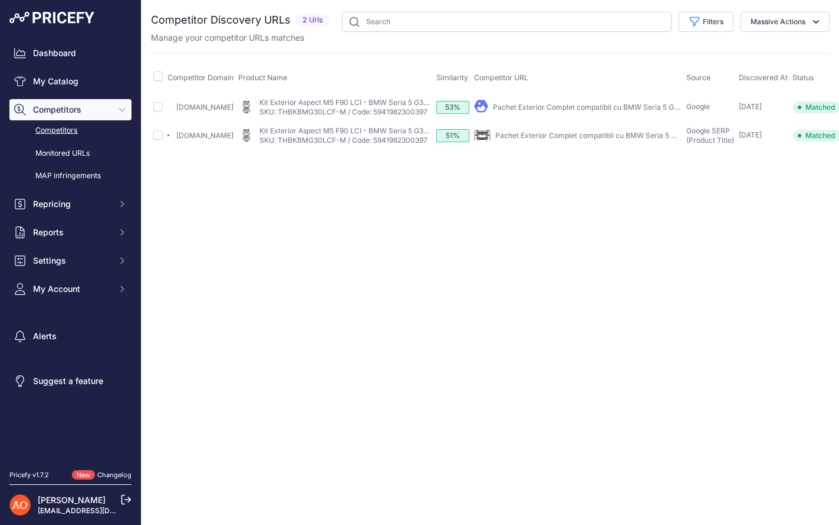
click at [567, 217] on div "Close You are not connected to the internet." at bounding box center [489, 262] width 697 height 525
click at [223, 136] on link "Deluxetuning.ro" at bounding box center [204, 135] width 57 height 9
click at [222, 140] on link "Deluxetuning.ro" at bounding box center [204, 135] width 57 height 9
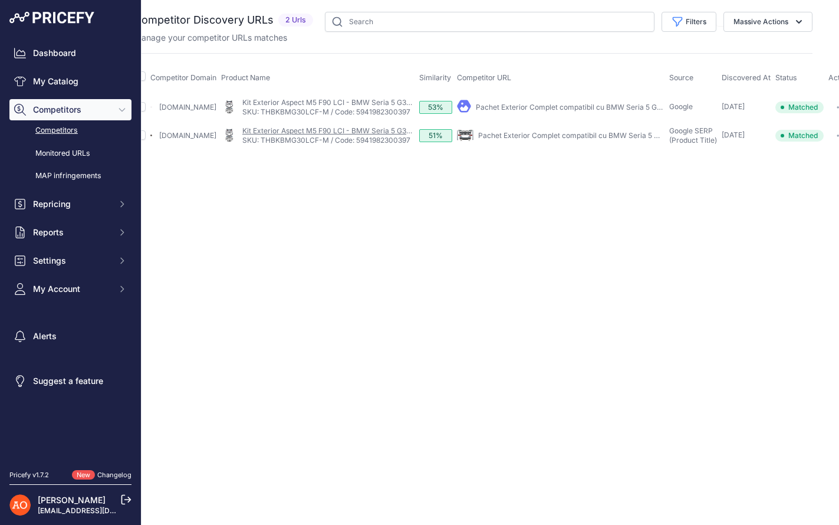
scroll to position [0, 35]
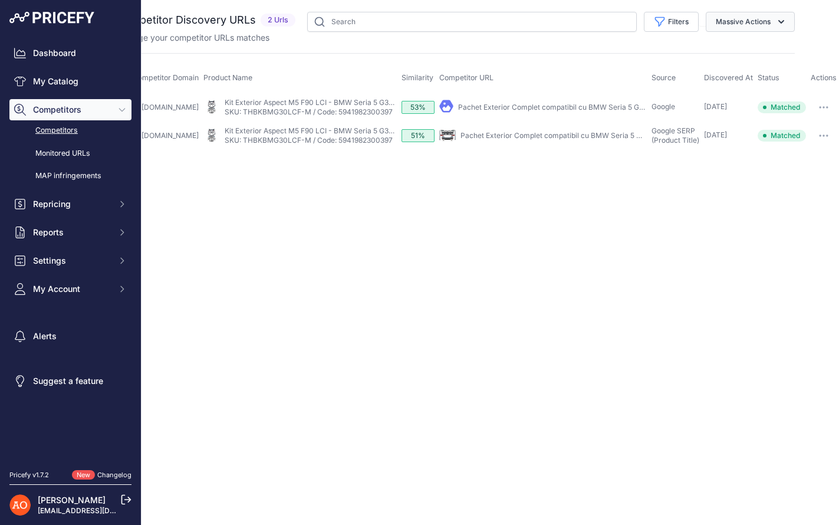
click at [750, 24] on button "Massive Actions" at bounding box center [750, 22] width 89 height 20
click at [726, 55] on button "Confirm Match" at bounding box center [747, 49] width 94 height 21
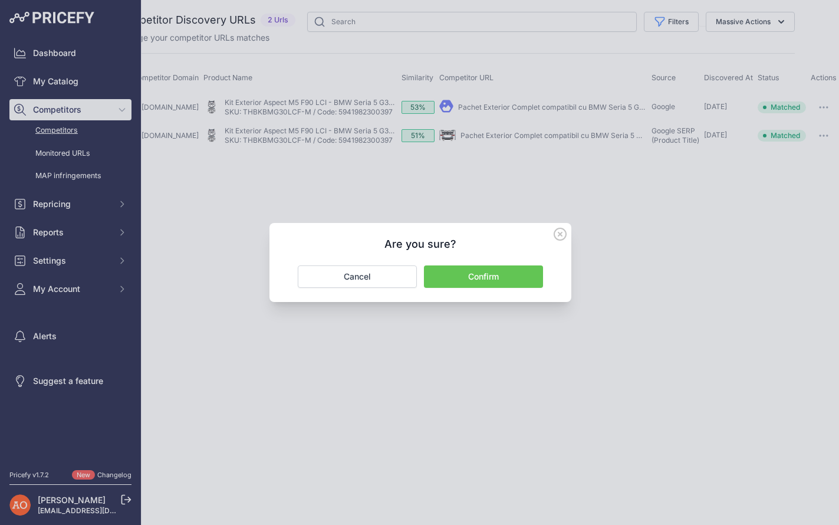
click at [556, 233] on icon at bounding box center [560, 234] width 13 height 13
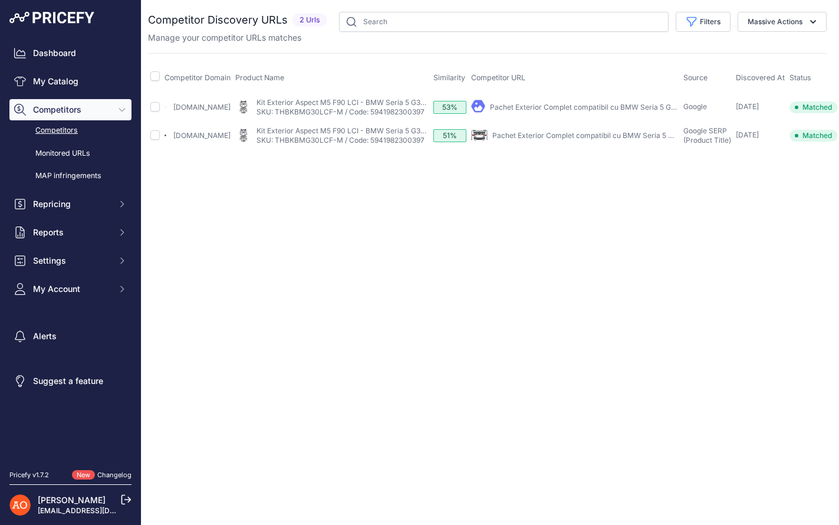
scroll to position [0, 0]
click at [538, 140] on link "Pachet Exterior Complet compatibil cu BMW Seria 5 G30 ..." at bounding box center [593, 135] width 197 height 9
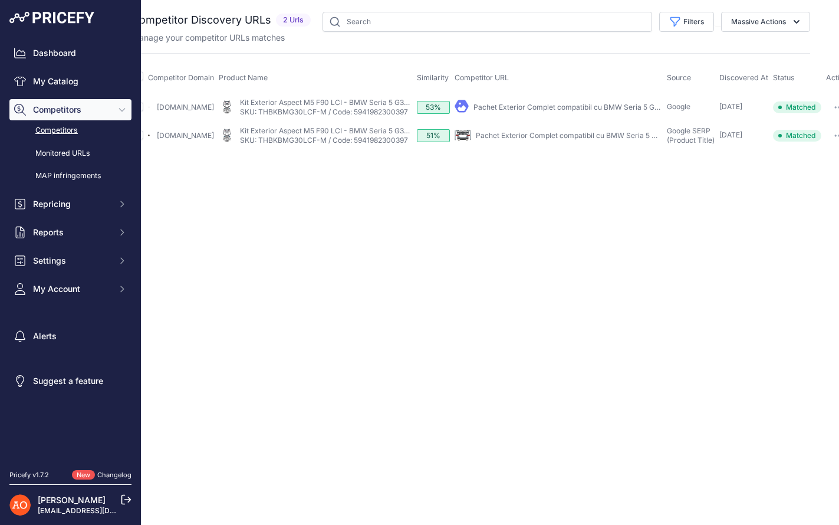
scroll to position [0, 31]
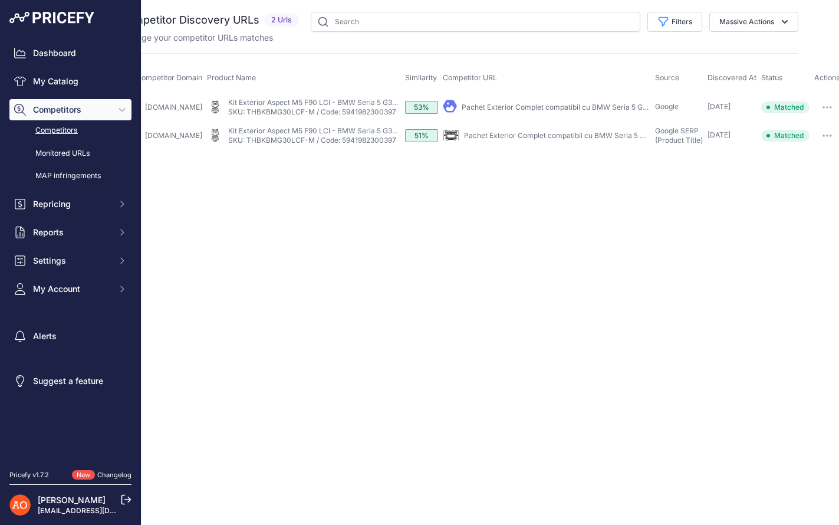
click at [537, 108] on link "Pachet Exterior Complet compatibil cu BMW Seria 5 G30 2017-2019 Conversie la G3…" at bounding box center [647, 107] width 370 height 9
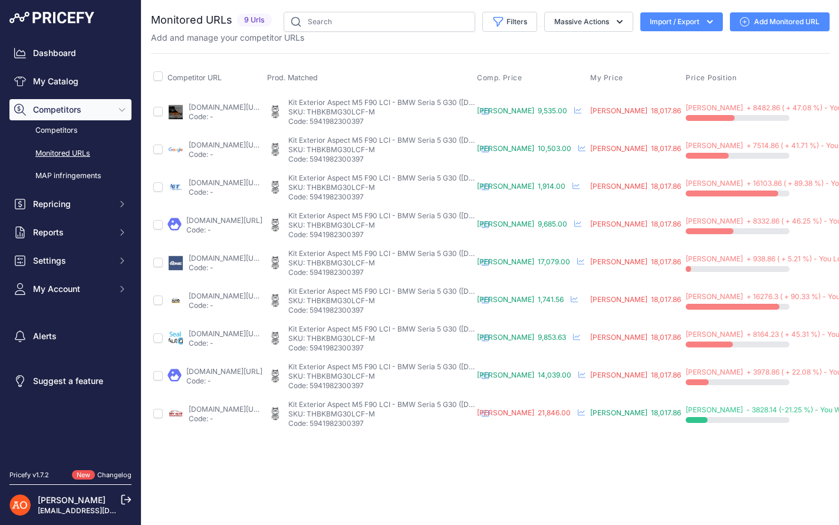
click at [265, 181] on link "accesoriiautotuning.ro/6001834pd/pachet-exterior-complet-compatibil-cu-bmw-seri…" at bounding box center [227, 182] width 76 height 9
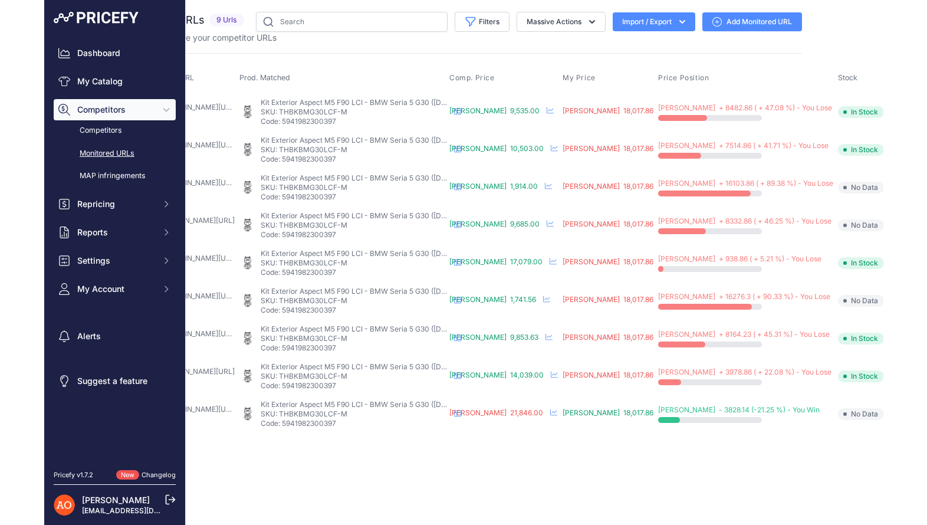
scroll to position [0, 123]
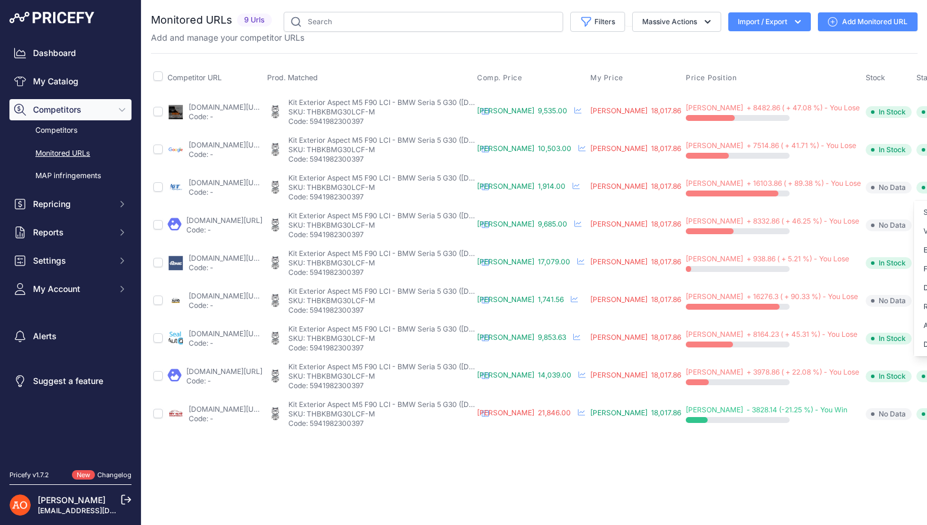
scroll to position [0, 35]
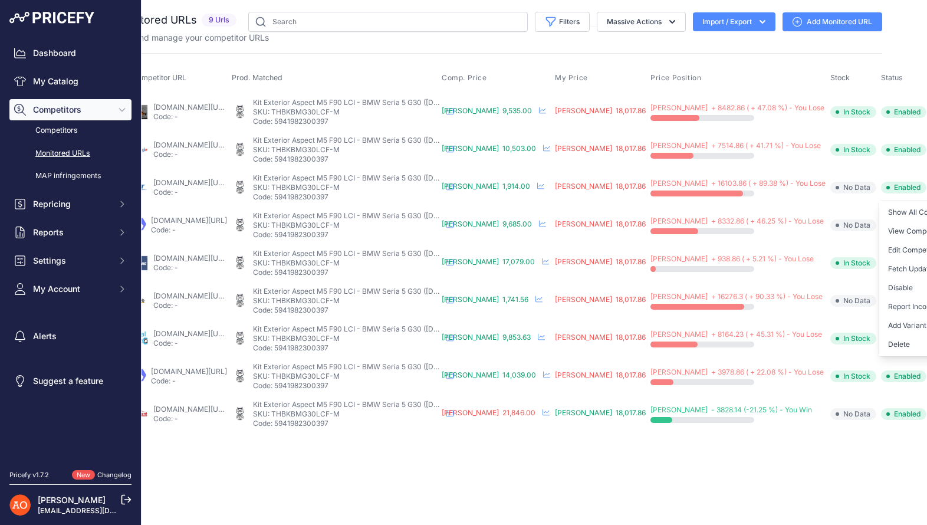
click at [838, 271] on button "Fetch Updated Price" at bounding box center [938, 268] width 120 height 19
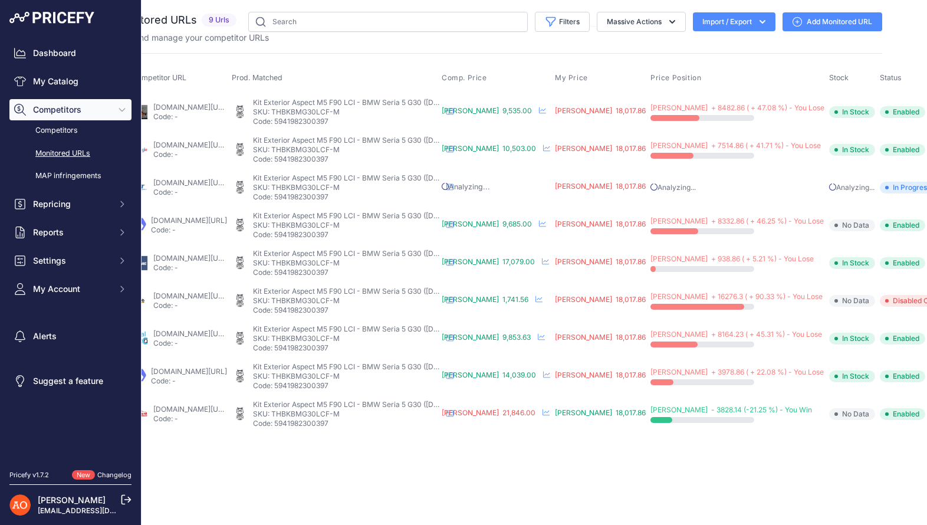
scroll to position [0, 0]
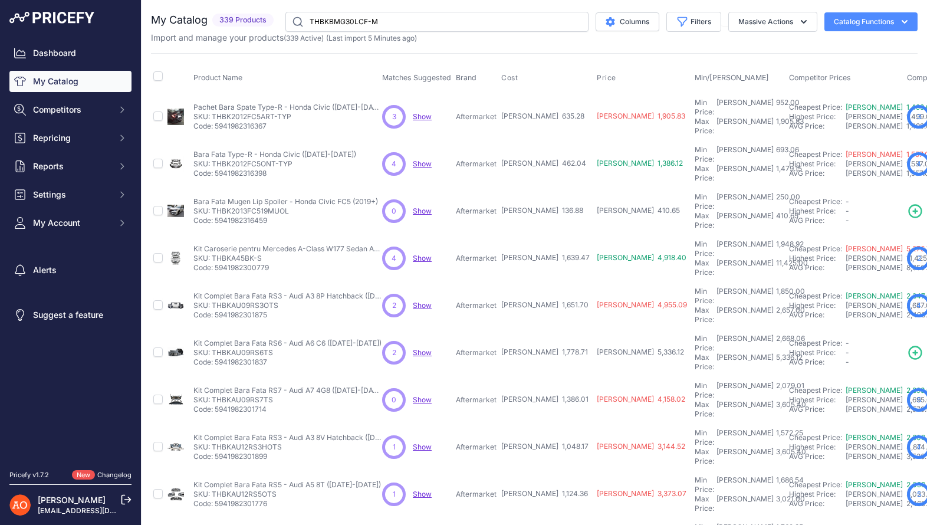
type input "THBKBMG30LCF-M"
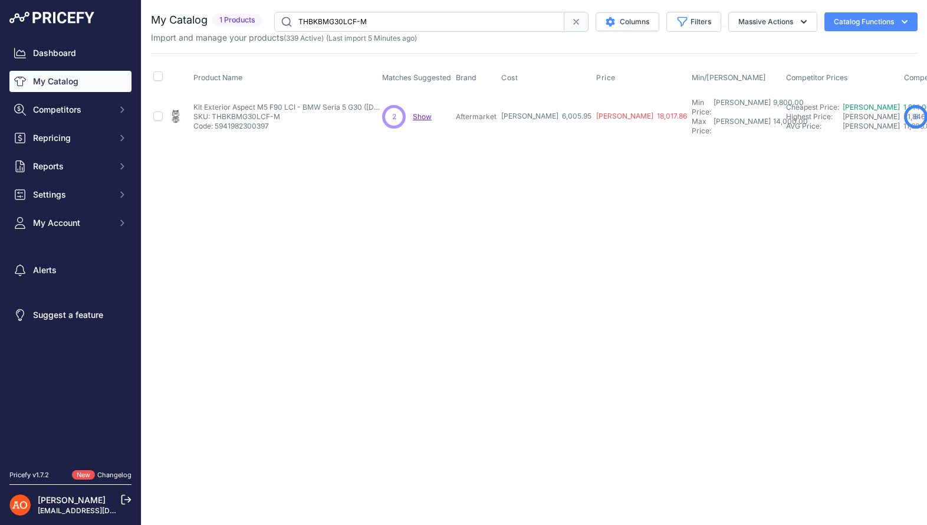
click at [596, 111] on span "[PERSON_NAME] 18,017.86" at bounding box center [641, 115] width 91 height 9
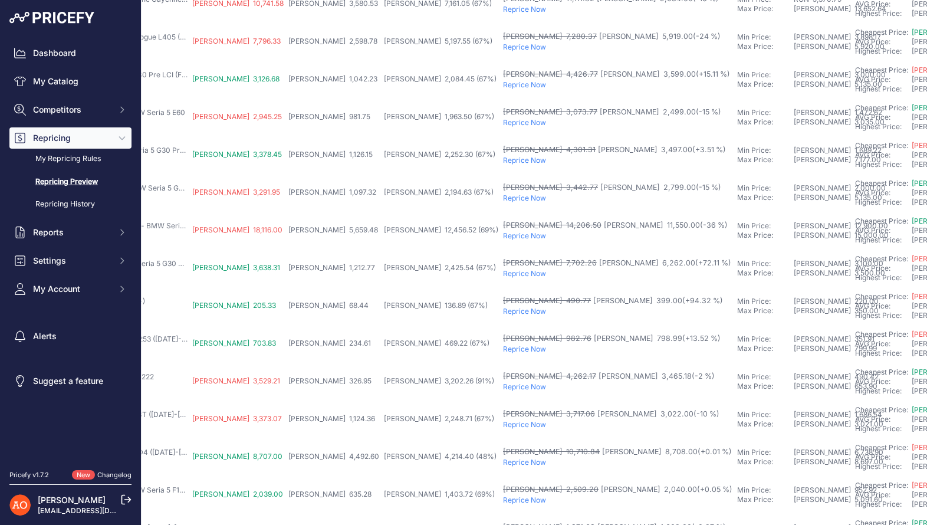
scroll to position [0, 173]
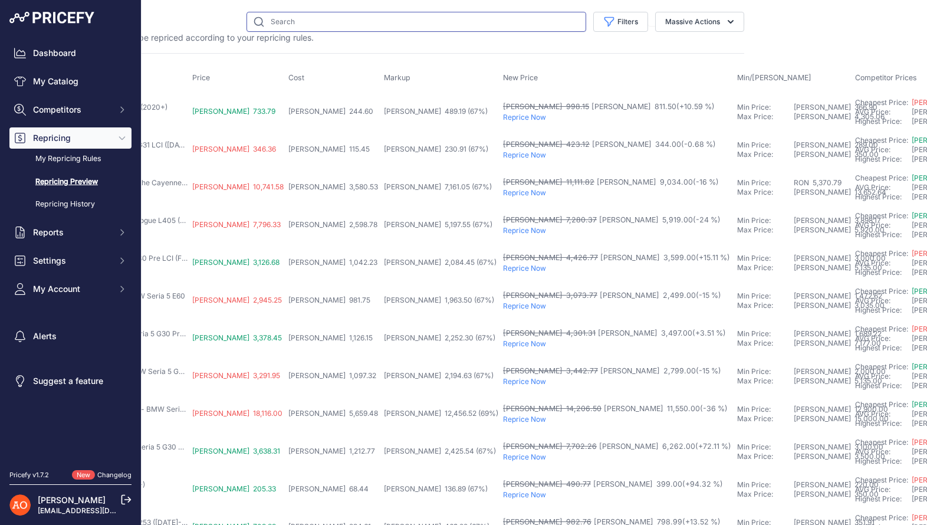
drag, startPoint x: 337, startPoint y: 24, endPoint x: 209, endPoint y: 11, distance: 129.2
click at [209, 11] on div "You are not connected to the internet. Repricing Preview" at bounding box center [361, 448] width 766 height 897
type input "bmw"
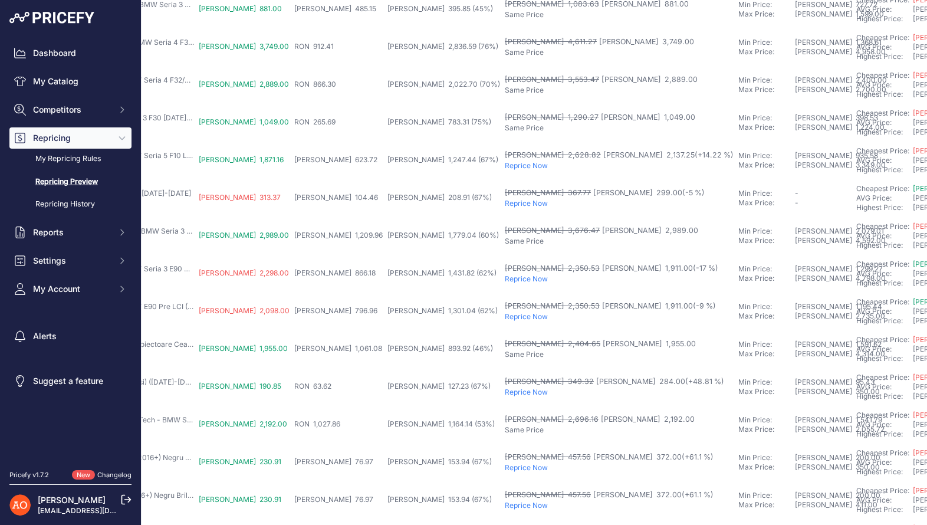
scroll to position [371, 167]
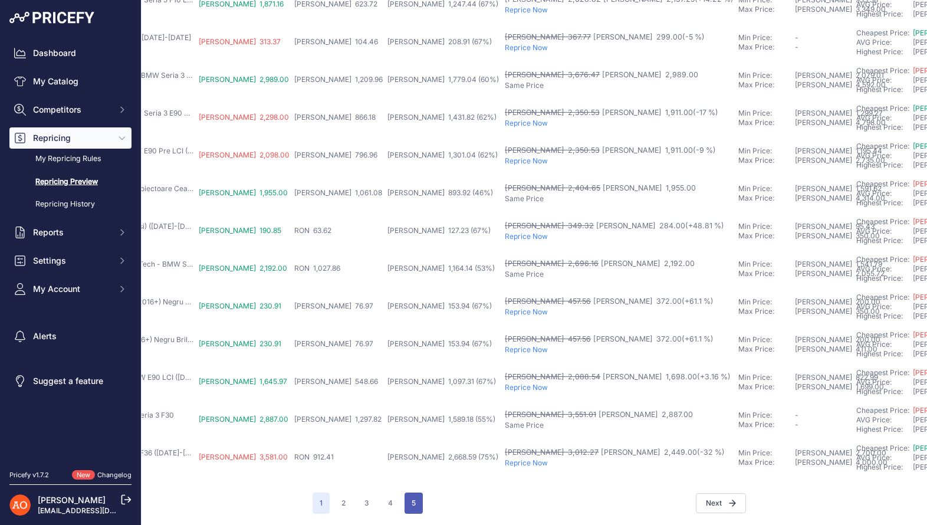
click at [411, 500] on button "5" at bounding box center [413, 502] width 18 height 21
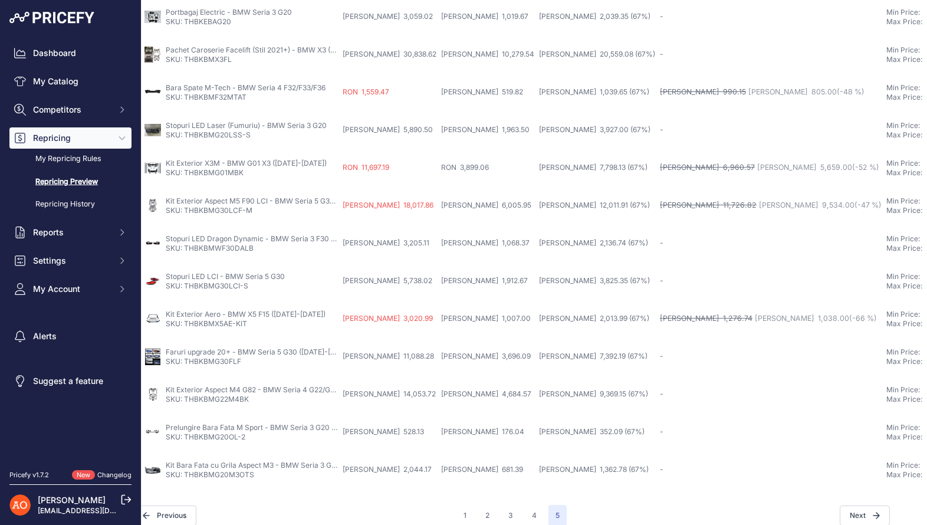
scroll to position [107, 23]
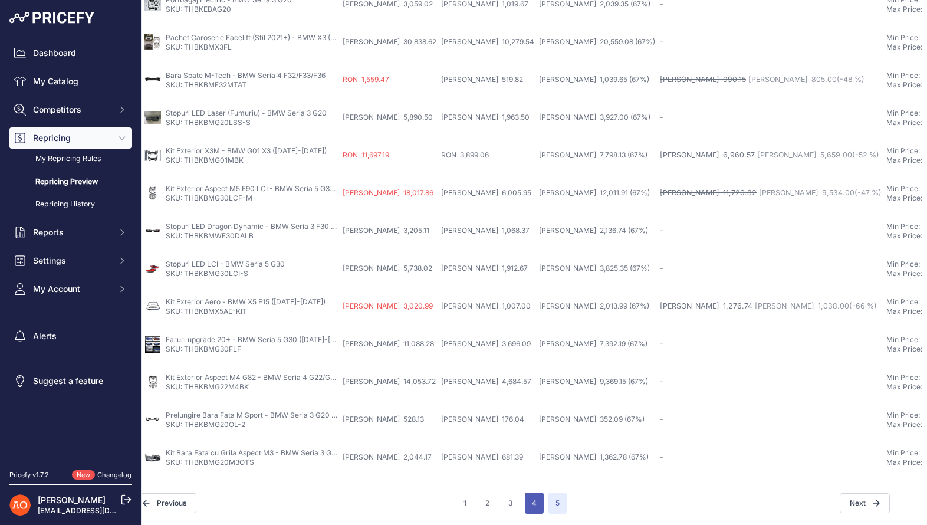
click at [530, 503] on button "4" at bounding box center [534, 502] width 19 height 21
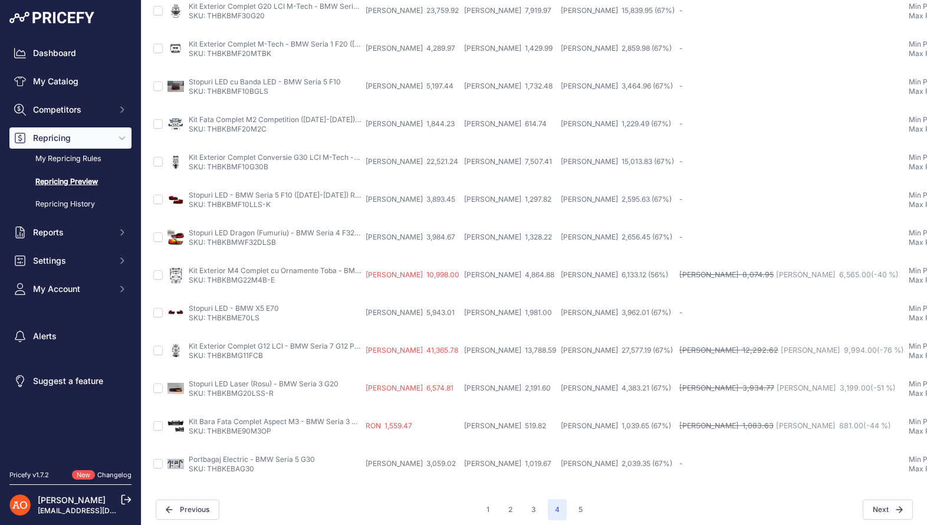
scroll to position [371, 0]
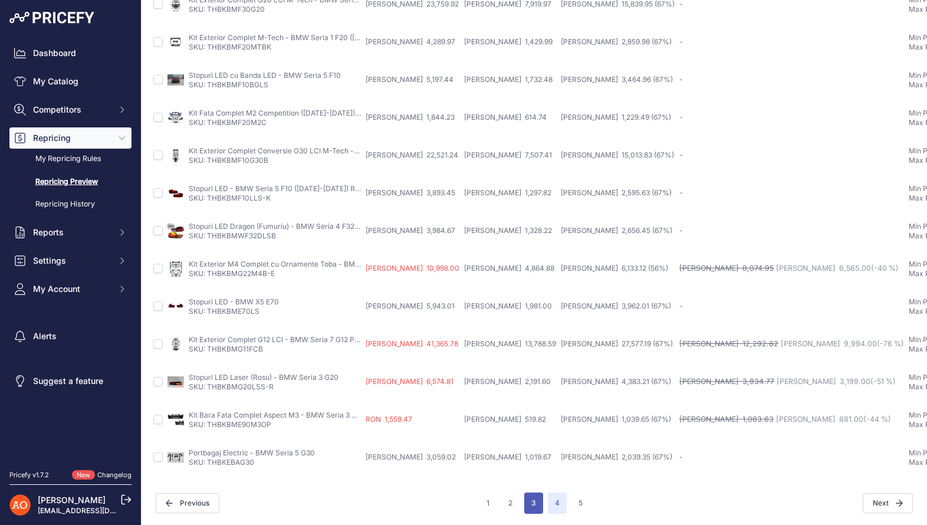
click at [532, 509] on button "3" at bounding box center [533, 502] width 19 height 21
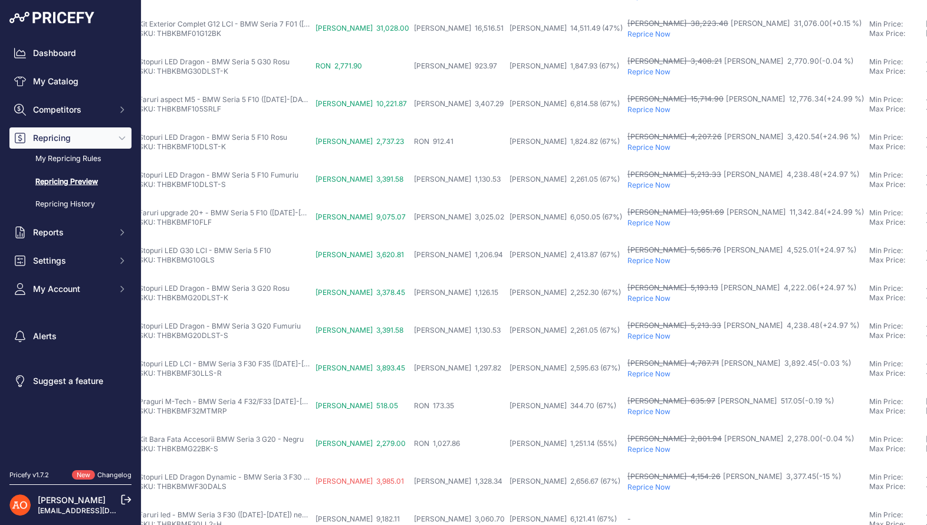
scroll to position [121, 0]
